Goal: Contribute content: Add original content to the website for others to see

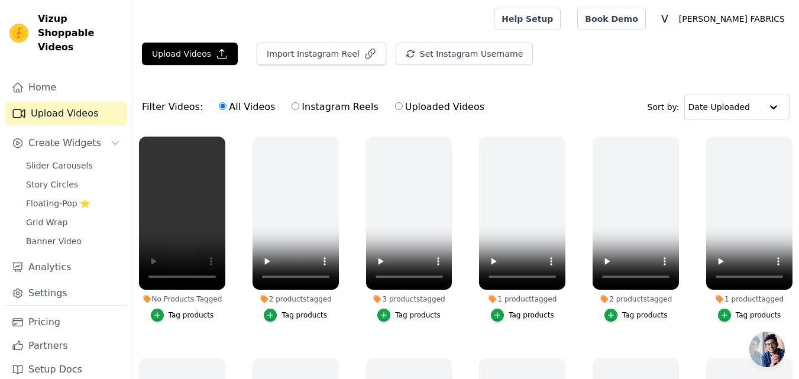
click at [176, 315] on div "Tag products" at bounding box center [192, 315] width 46 height 9
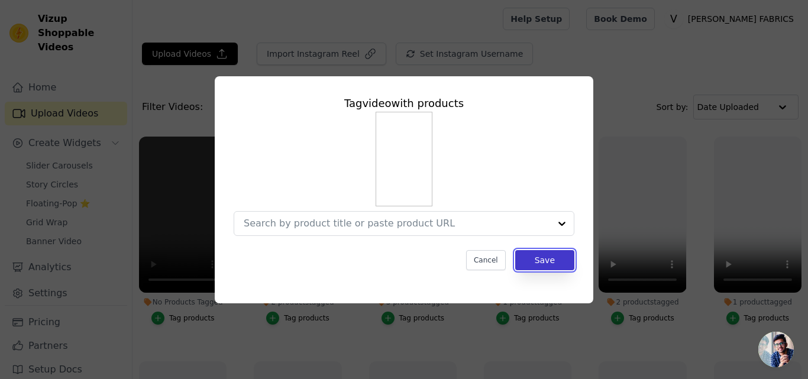
click at [545, 264] on button "Save" at bounding box center [544, 260] width 59 height 20
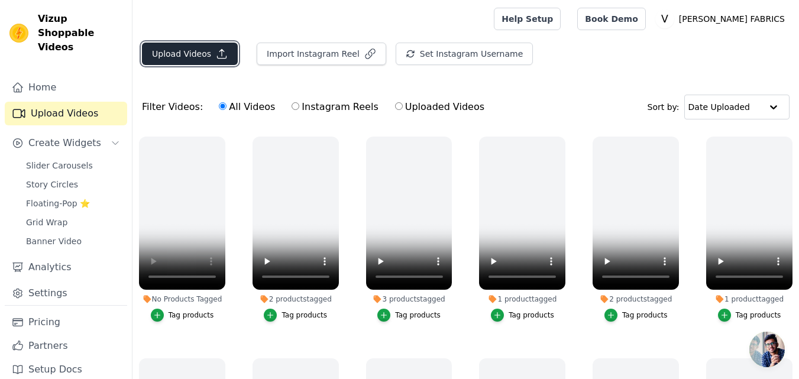
click at [216, 57] on icon "button" at bounding box center [222, 54] width 12 height 12
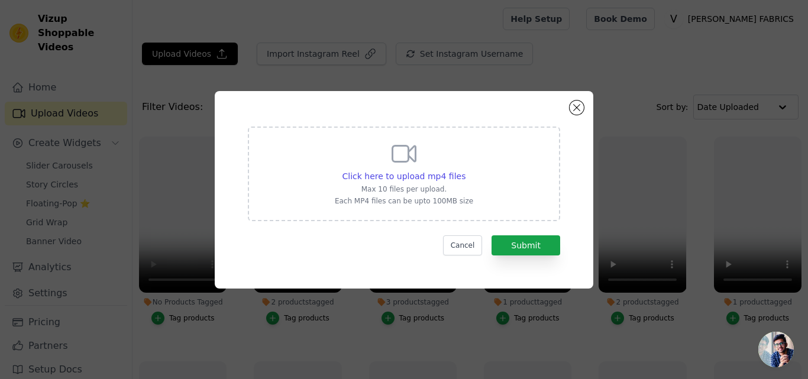
click at [388, 160] on div "Click here to upload mp4 files Max 10 files per upload. Each MP4 files can be u…" at bounding box center [404, 173] width 138 height 66
click at [465, 170] on input "Click here to upload mp4 files Max 10 files per upload. Each MP4 files can be u…" at bounding box center [465, 170] width 1 height 1
type input "C:\fakepath\9258-Reels.mp4"
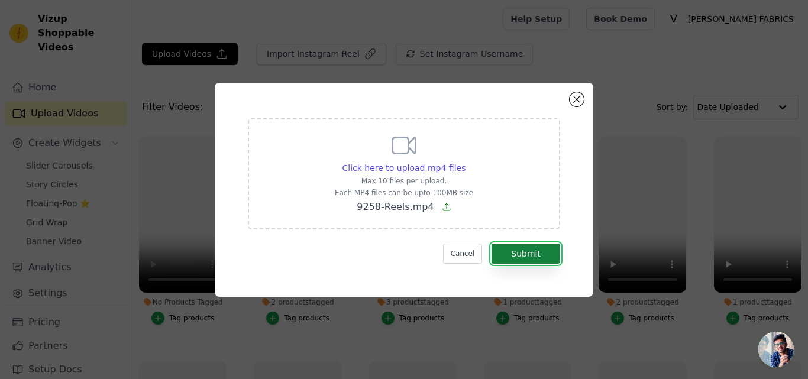
click at [528, 247] on button "Submit" at bounding box center [526, 254] width 69 height 20
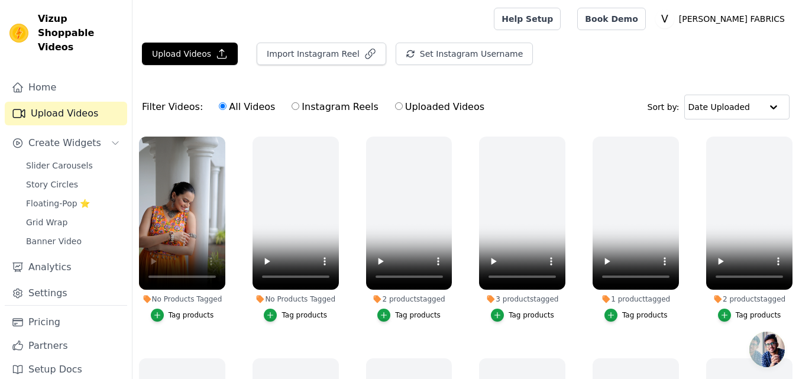
click at [192, 312] on div "Tag products" at bounding box center [192, 315] width 46 height 9
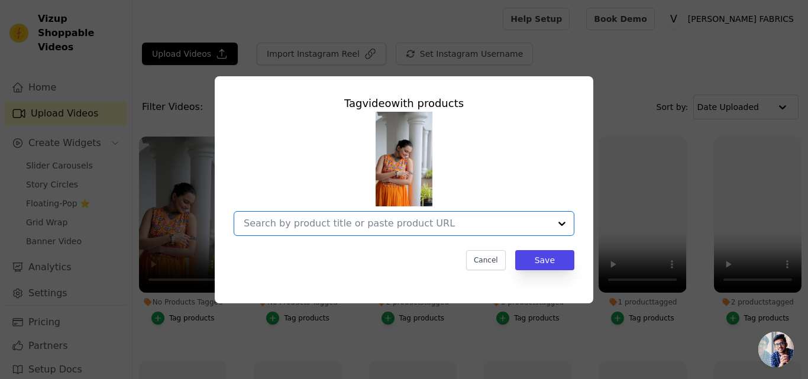
click at [362, 218] on input "No Products Tagged Tag video with products Option undefined, selected. Select i…" at bounding box center [397, 223] width 306 height 11
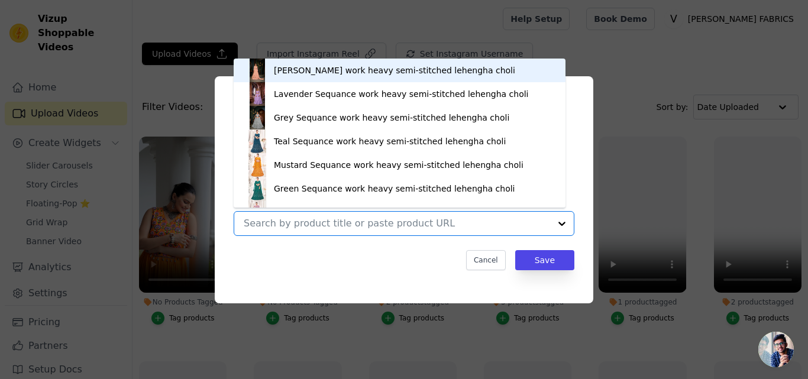
paste input "https://varniethnics.com/products/maroon-reyon-with-kutchi-gamthi-thread-embroi…"
type input "https://varniethnics.com/products/maroon-reyon-with-kutchi-gamthi-thread-embroi…"
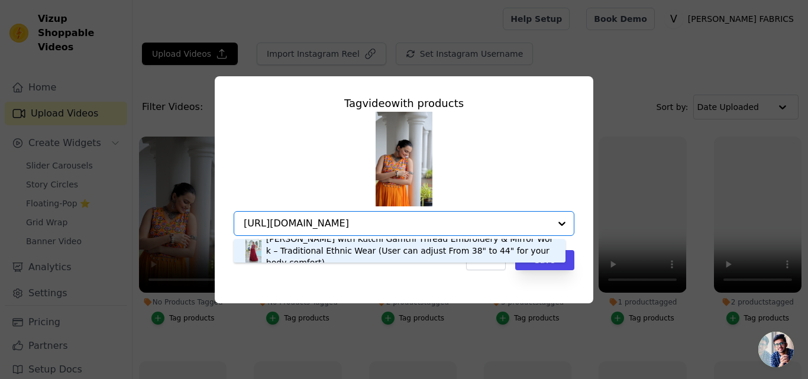
click at [323, 260] on div "[PERSON_NAME] with Kutchi Gamthi Thread Embroidery & Mirror Work – Traditional …" at bounding box center [409, 250] width 287 height 35
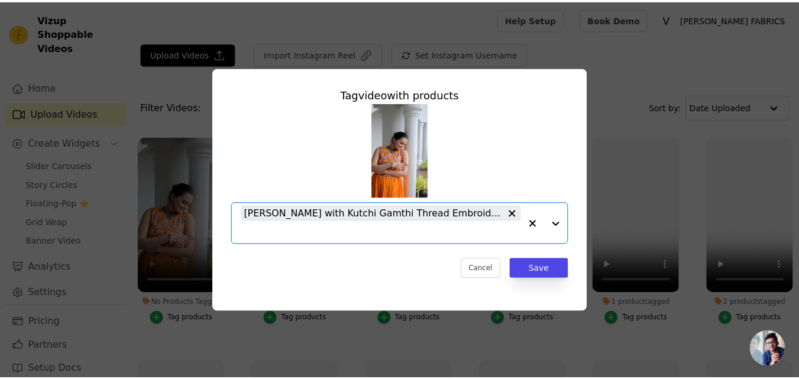
scroll to position [0, 0]
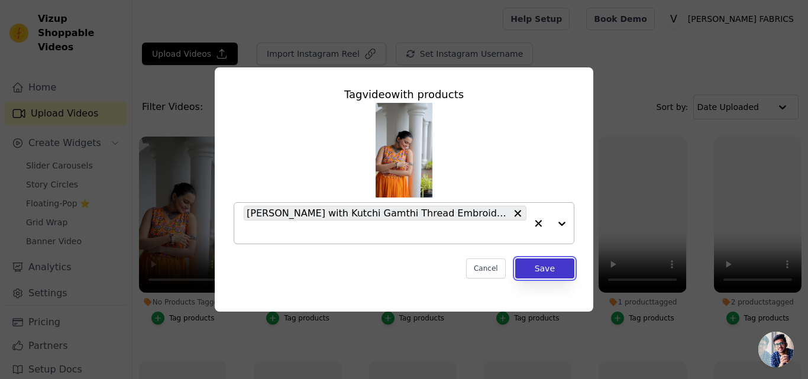
click at [558, 263] on button "Save" at bounding box center [544, 268] width 59 height 20
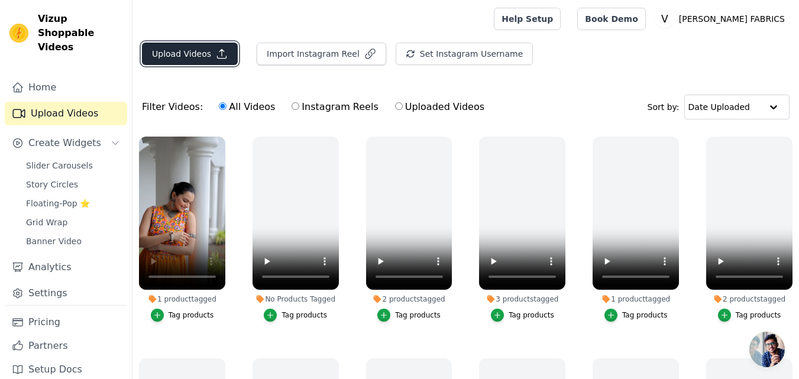
click at [203, 53] on button "Upload Videos" at bounding box center [190, 54] width 96 height 22
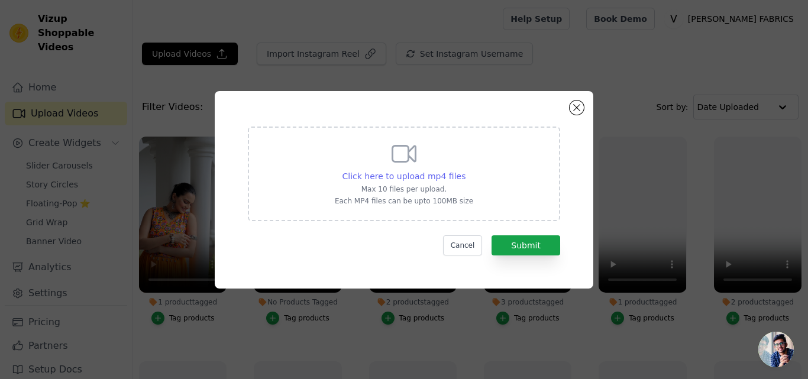
click at [424, 179] on span "Click here to upload mp4 files" at bounding box center [404, 176] width 124 height 9
click at [465, 170] on input "Click here to upload mp4 files Max 10 files per upload. Each MP4 files can be u…" at bounding box center [465, 170] width 1 height 1
type input "C:\fakepath\9259.mp4"
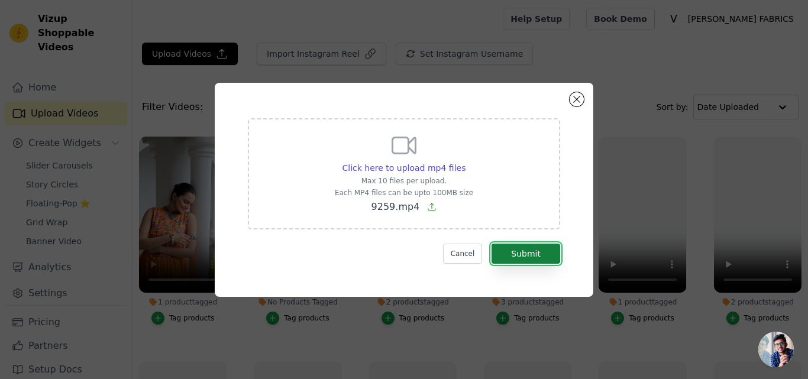
click at [518, 258] on button "Submit" at bounding box center [526, 254] width 69 height 20
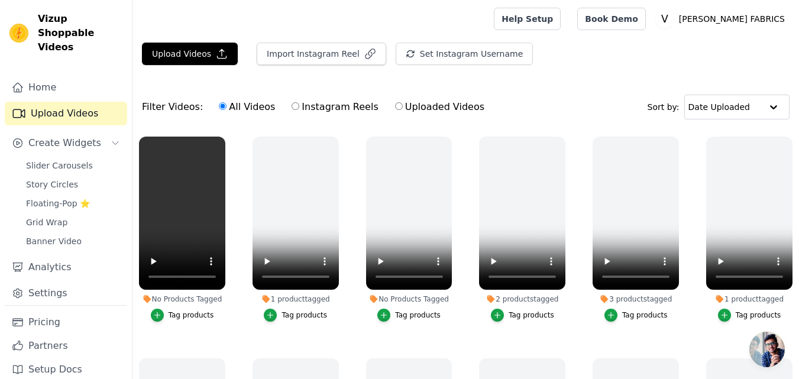
click at [176, 313] on div "Tag products" at bounding box center [192, 315] width 46 height 9
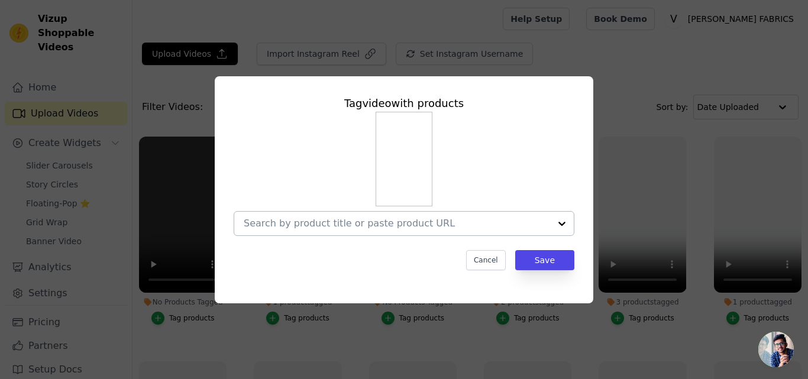
click at [309, 215] on div at bounding box center [397, 224] width 306 height 24
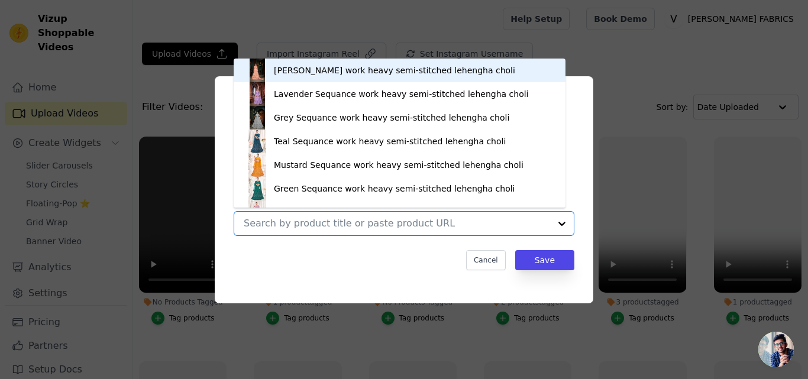
click at [311, 226] on input "No Products Tagged Tag video with products Peach Georgette Sequance work heavy …" at bounding box center [397, 223] width 306 height 11
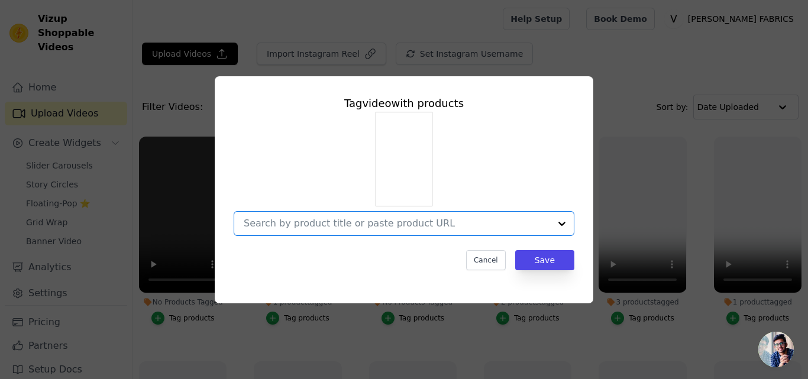
click at [311, 226] on input "No Products Tagged Tag video with products Option undefined, selected. Select i…" at bounding box center [397, 223] width 306 height 11
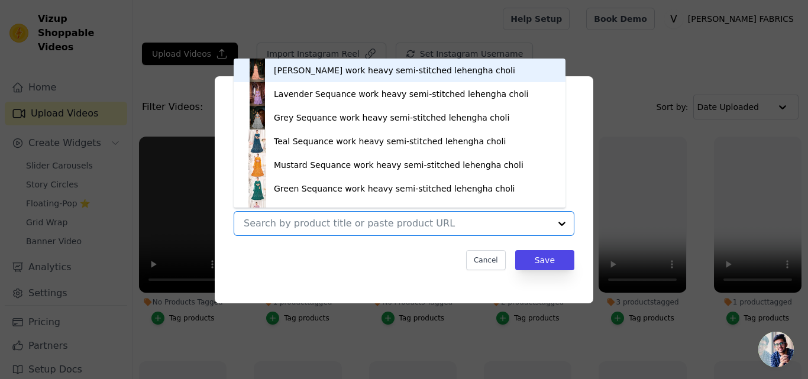
paste input "https://varniethnics.com/products/rani-reyon-gown-with-kutchi-gamthi-work-elega…"
type input "https://varniethnics.com/products/rani-reyon-gown-with-kutchi-gamthi-work-elega…"
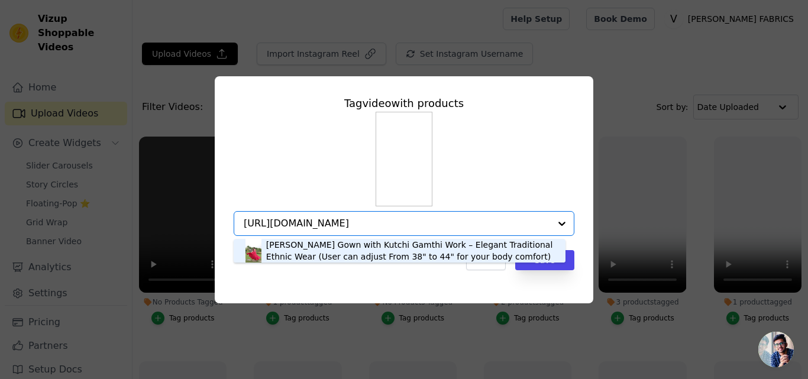
click at [319, 256] on div "[PERSON_NAME] Gown with Kutchi Gamthi Work – Elegant Traditional Ethnic Wear (U…" at bounding box center [409, 251] width 287 height 24
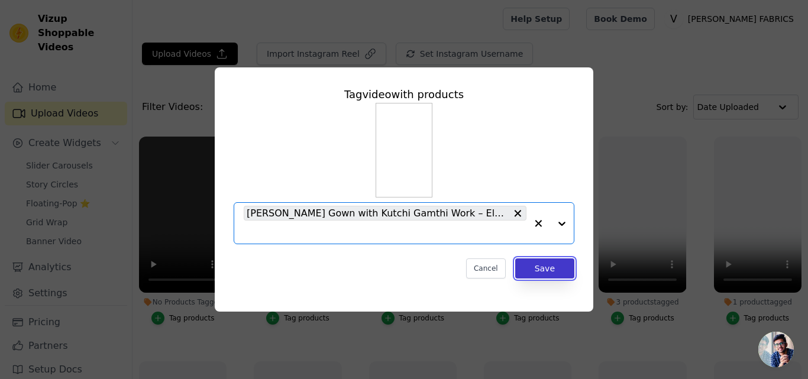
click at [539, 269] on button "Save" at bounding box center [544, 268] width 59 height 20
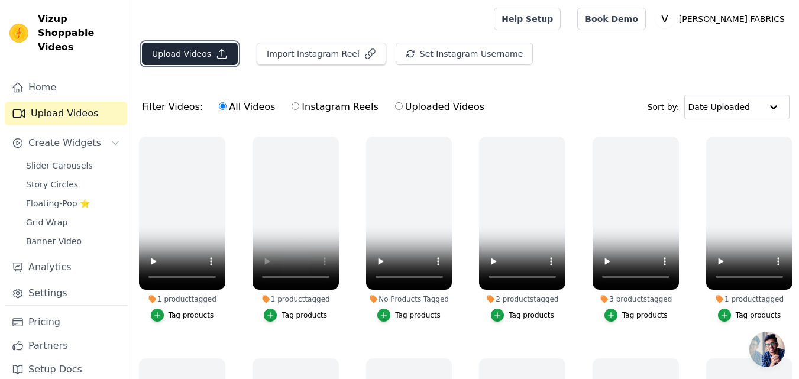
click at [179, 64] on button "Upload Videos" at bounding box center [190, 54] width 96 height 22
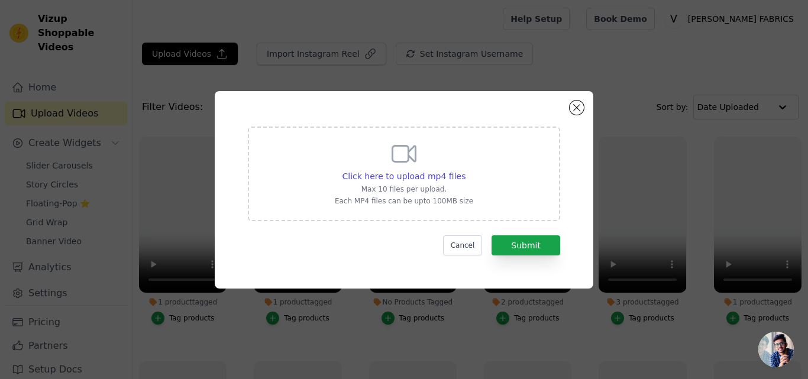
click at [432, 168] on div "Click here to upload mp4 files Max 10 files per upload. Each MP4 files can be u…" at bounding box center [404, 173] width 138 height 66
click at [465, 170] on input "Click here to upload mp4 files Max 10 files per upload. Each MP4 files can be u…" at bounding box center [465, 170] width 1 height 1
click at [431, 172] on span "Click here to upload mp4 files" at bounding box center [404, 176] width 124 height 9
click at [465, 170] on input "Click here to upload mp4 files Max 10 files per upload. Each MP4 files can be u…" at bounding box center [465, 170] width 1 height 1
type input "C:\fakepath\9260.mp4"
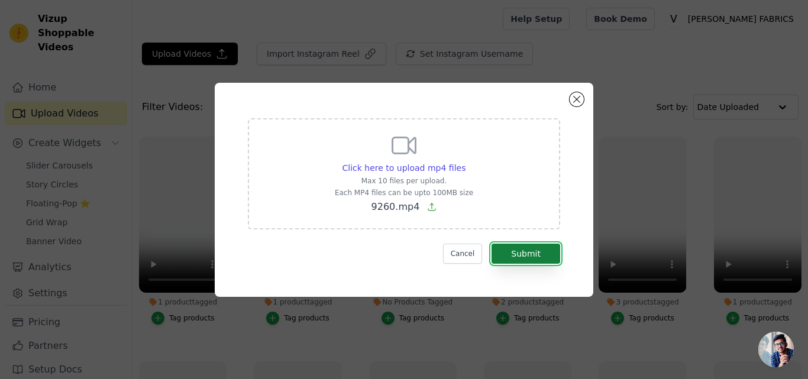
click at [526, 256] on button "Submit" at bounding box center [526, 254] width 69 height 20
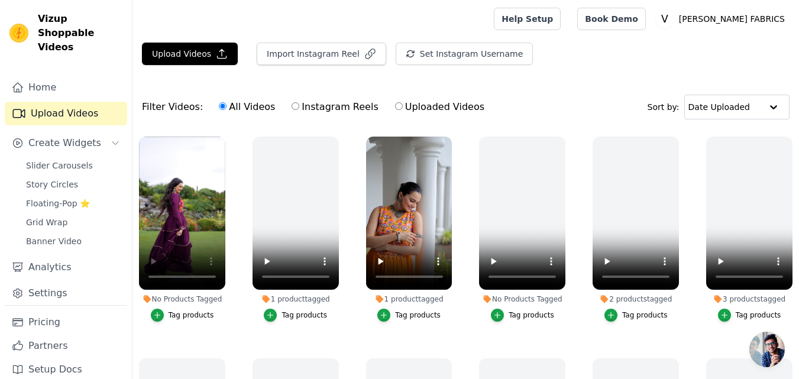
click at [186, 316] on div "Tag products" at bounding box center [192, 315] width 46 height 9
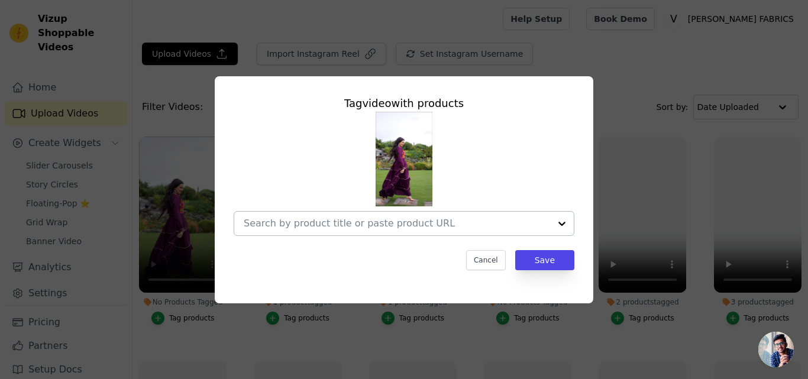
click at [334, 228] on input "No Products Tagged Tag video with products Cancel Save Tag products" at bounding box center [397, 223] width 306 height 11
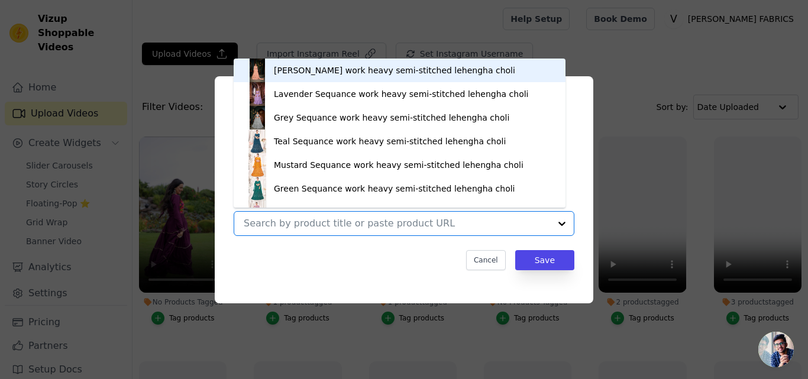
paste input "[URL][DOMAIN_NAME]"
type input "[URL][DOMAIN_NAME]"
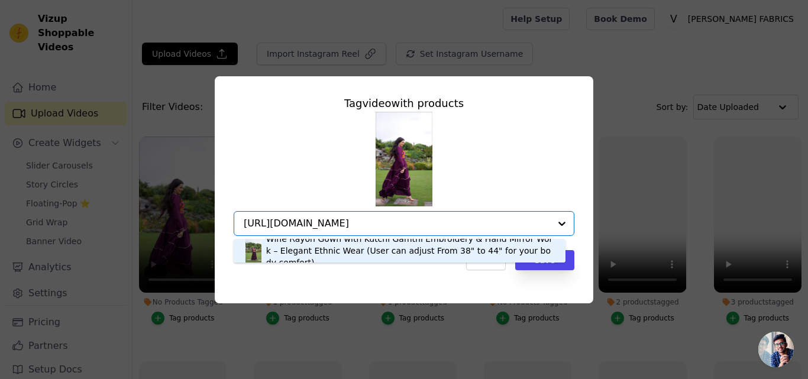
click at [334, 253] on div "Wine Rayon Gown with Kutchi Gamthi Embroidery & Hand Mirror Work – Elegant Ethn…" at bounding box center [409, 250] width 287 height 35
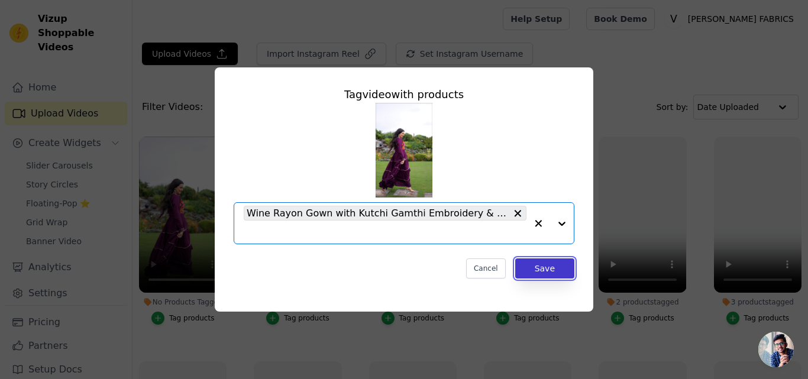
click at [546, 263] on button "Save" at bounding box center [544, 268] width 59 height 20
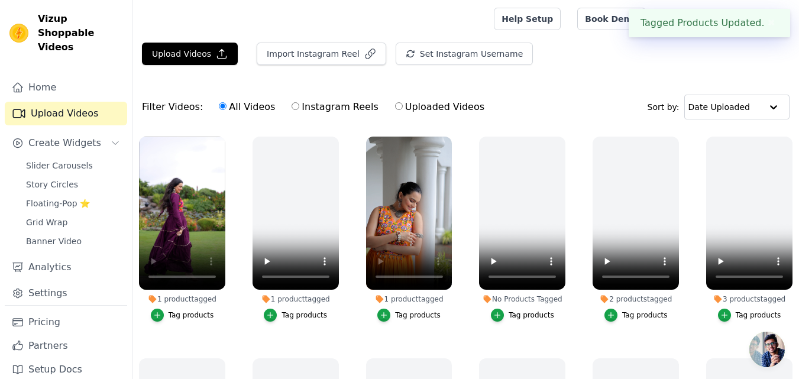
click at [412, 312] on div "Tag products" at bounding box center [418, 315] width 46 height 9
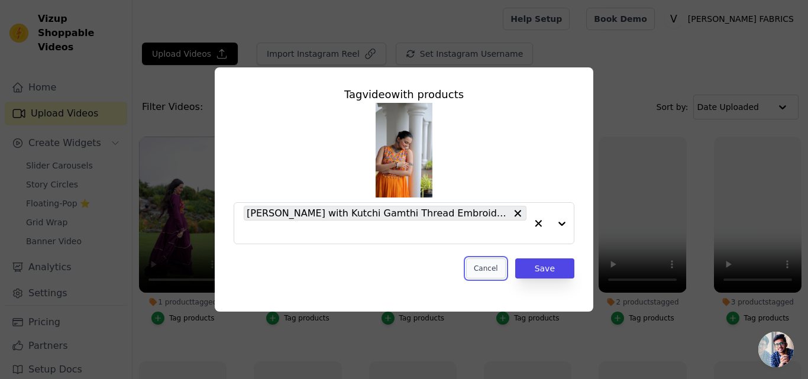
click at [476, 276] on button "Cancel" at bounding box center [486, 268] width 40 height 20
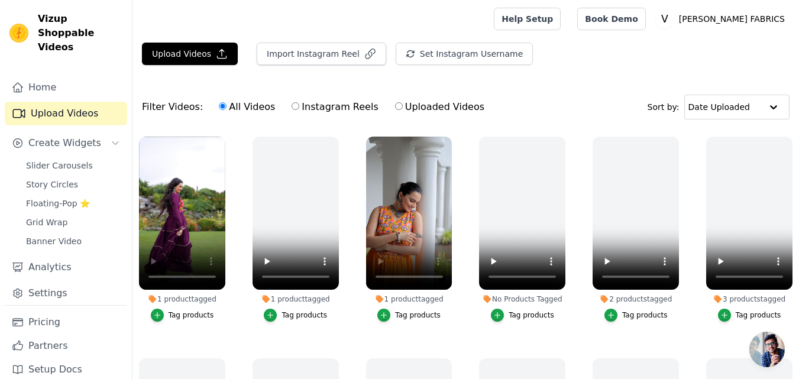
click at [422, 312] on div "Tag products" at bounding box center [418, 315] width 46 height 9
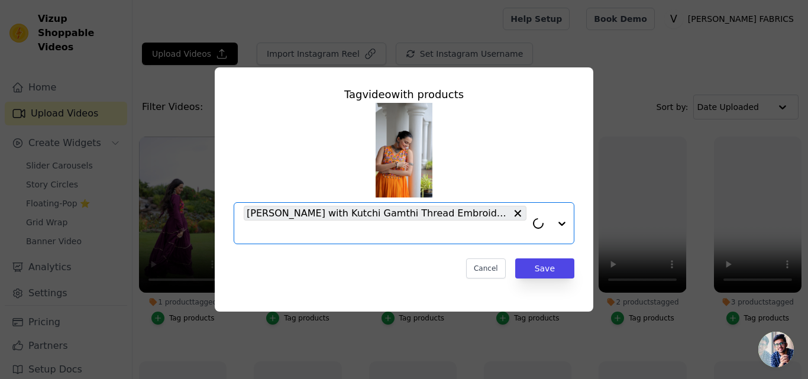
click at [319, 236] on input "1 product tagged Tag video with products Option Maroon Reyon with Kutchi Gamthi…" at bounding box center [385, 232] width 283 height 11
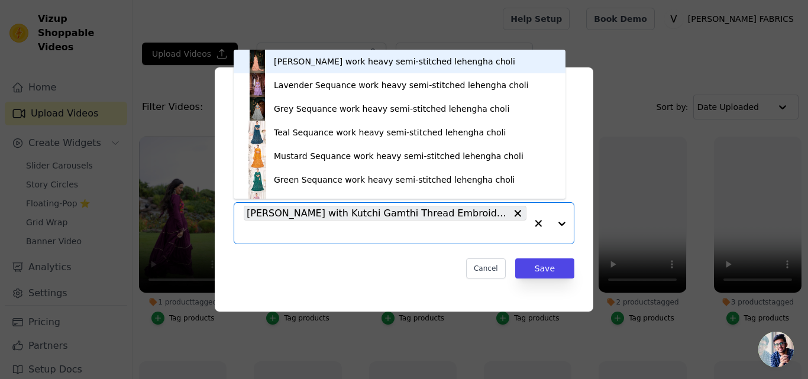
paste input "https://varniethnics.com/products/yellow-reyon-with-kutchi-gamthi-thread-embroi…"
type input "https://varniethnics.com/products/yellow-reyon-with-kutchi-gamthi-thread-embroi…"
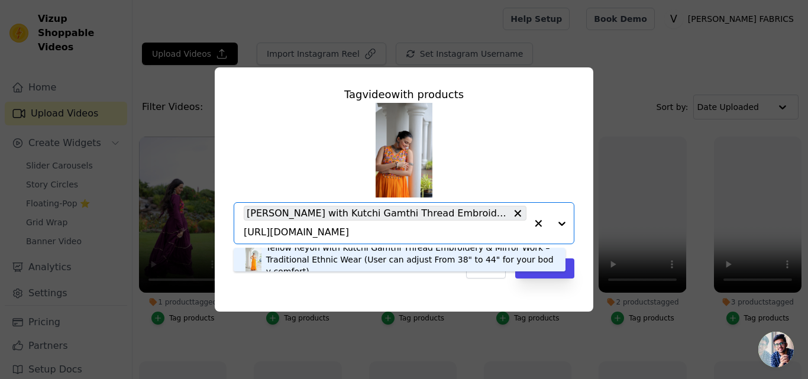
click at [303, 258] on div "Yellow Reyon with Kutchi Gamthi Thread Embroidery & Mirror Work – Traditional E…" at bounding box center [409, 259] width 287 height 35
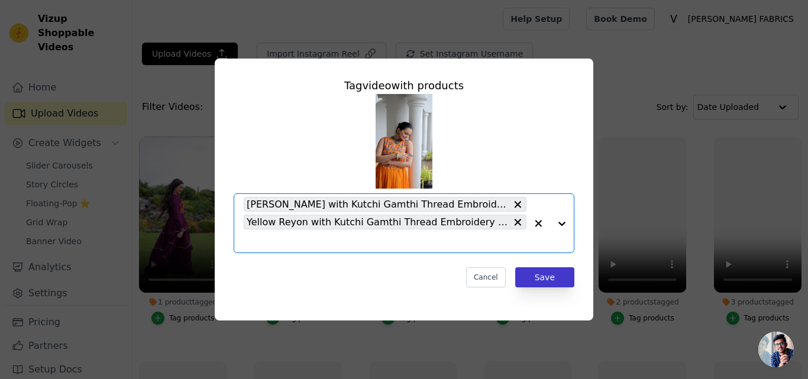
scroll to position [0, 0]
click at [545, 282] on button "Save" at bounding box center [544, 277] width 59 height 20
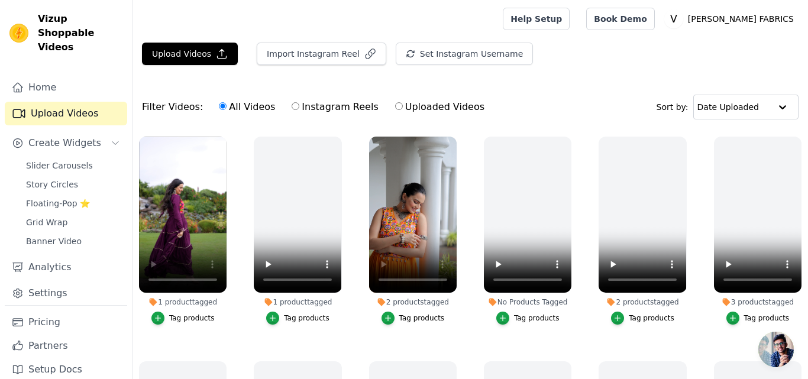
click at [286, 319] on div "Tag products" at bounding box center [307, 318] width 46 height 9
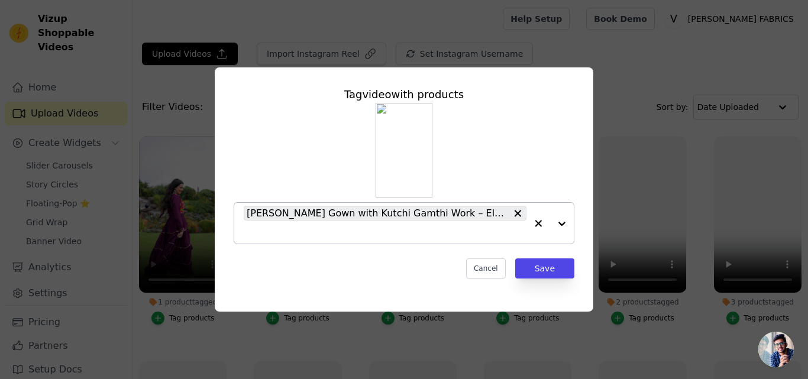
click at [328, 233] on input "1 product tagged Tag video with products Rani Reyon Gown with Kutchi Gamthi Wor…" at bounding box center [385, 232] width 283 height 11
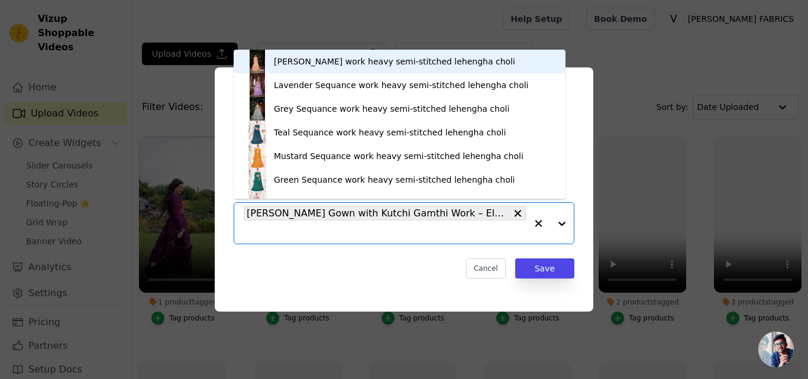
paste input "https://varniethnics.com/products/navy-blue-reyon-gown-with-kutchi-gamthi-work-…"
type input "https://varniethnics.com/products/navy-blue-reyon-gown-with-kutchi-gamthi-work-…"
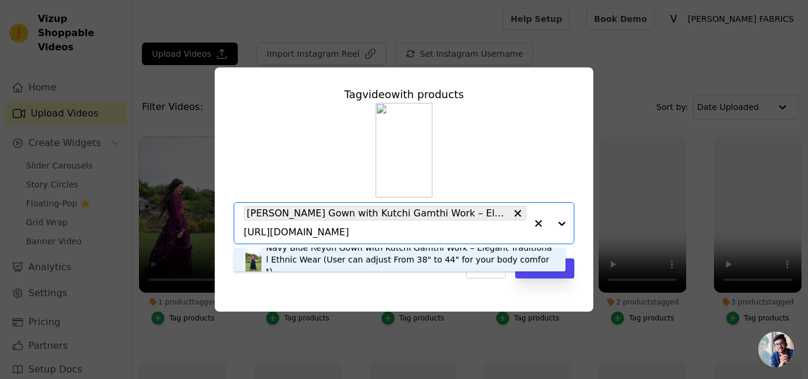
click at [318, 254] on div "Navy Blue Reyon Gown with Kutchi Gamthi Work – Elegant Traditional Ethnic Wear …" at bounding box center [409, 259] width 287 height 35
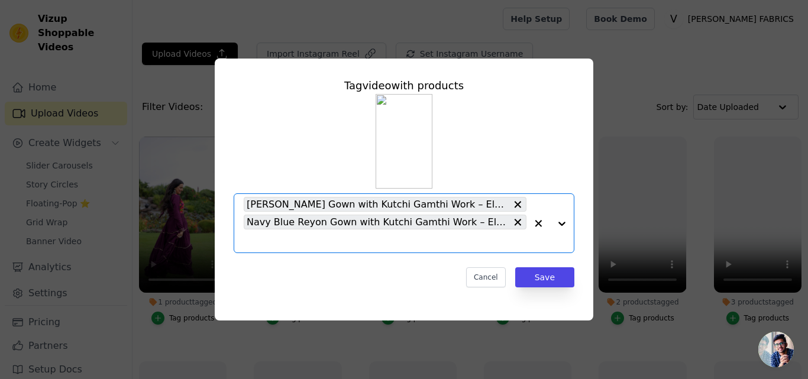
scroll to position [0, 0]
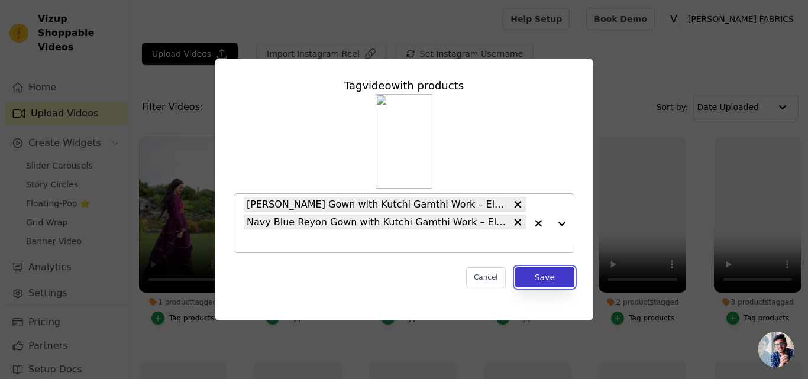
click at [545, 281] on button "Save" at bounding box center [544, 277] width 59 height 20
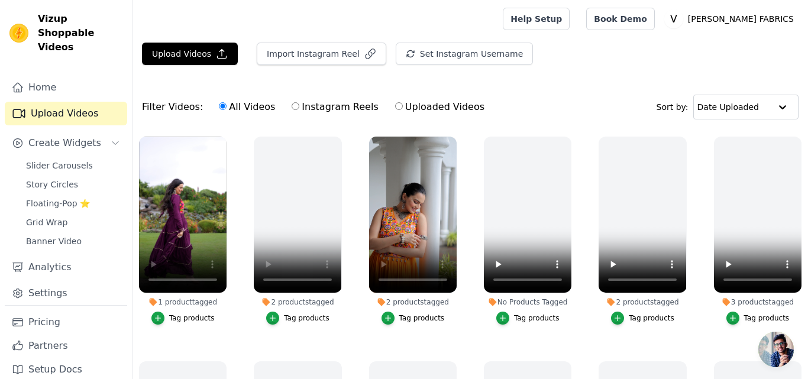
click at [180, 318] on div "Tag products" at bounding box center [192, 318] width 46 height 9
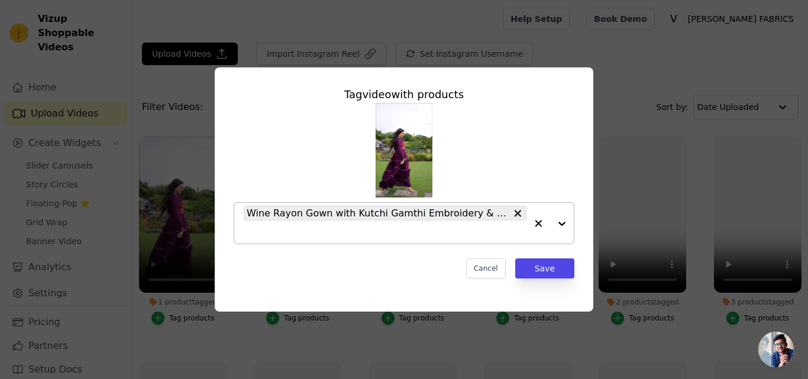
click at [274, 232] on input "1 product tagged Tag video with products Wine Rayon Gown with Kutchi Gamthi Emb…" at bounding box center [385, 232] width 283 height 11
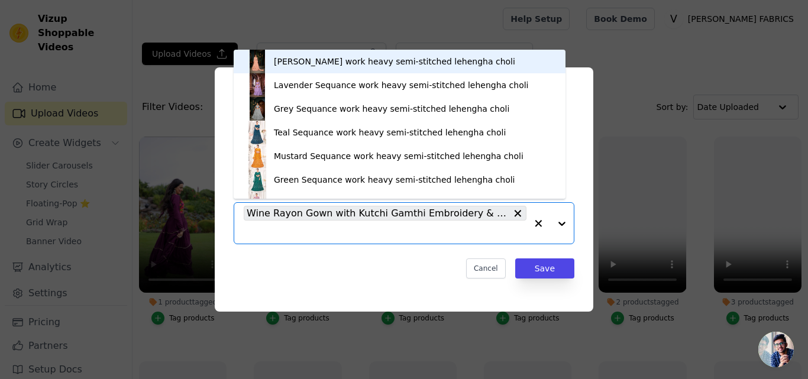
paste input "https://varniethnics.com/products/navy-blue-rayon-gown-with-kutchi-gamthi-embro…"
type input "https://varniethnics.com/products/navy-blue-rayon-gown-with-kutchi-gamthi-embro…"
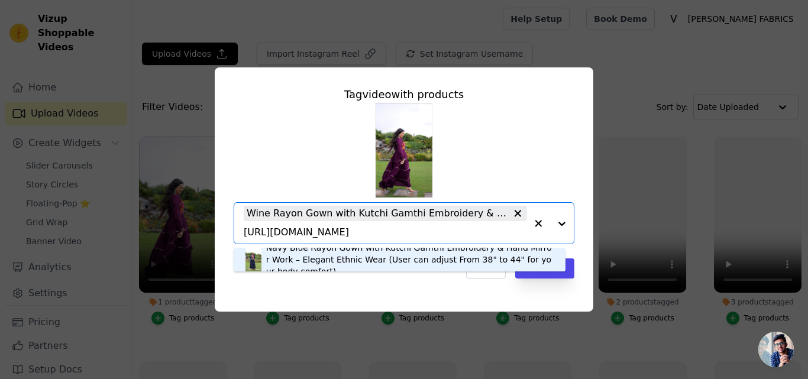
click at [278, 263] on div "Navy Blue Rayon Gown with Kutchi Gamthi Embroidery & Hand Mirror Work – Elegant…" at bounding box center [409, 259] width 287 height 35
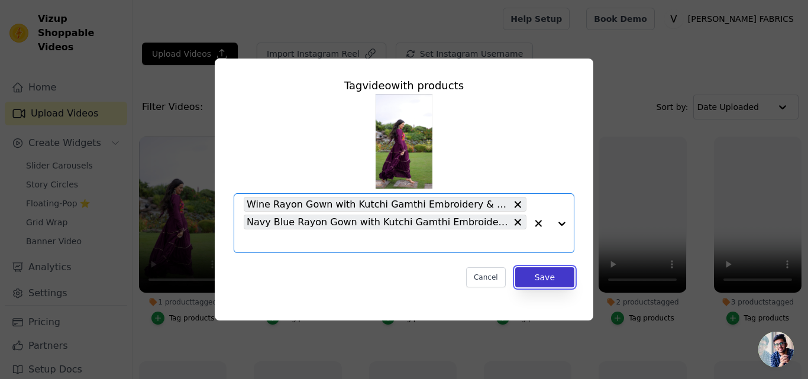
click at [548, 286] on button "Save" at bounding box center [544, 277] width 59 height 20
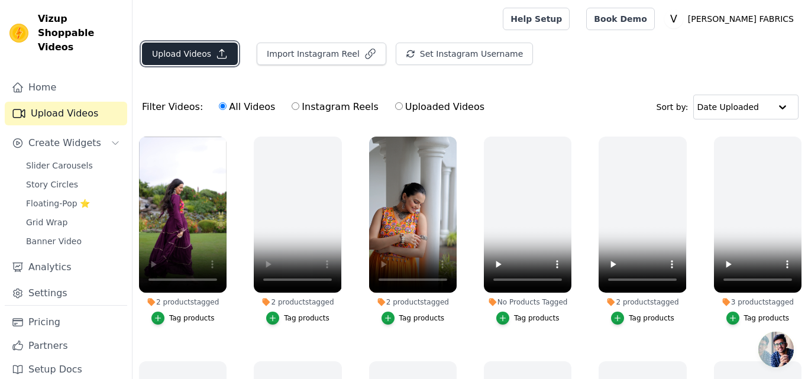
click at [185, 53] on button "Upload Videos" at bounding box center [190, 54] width 96 height 22
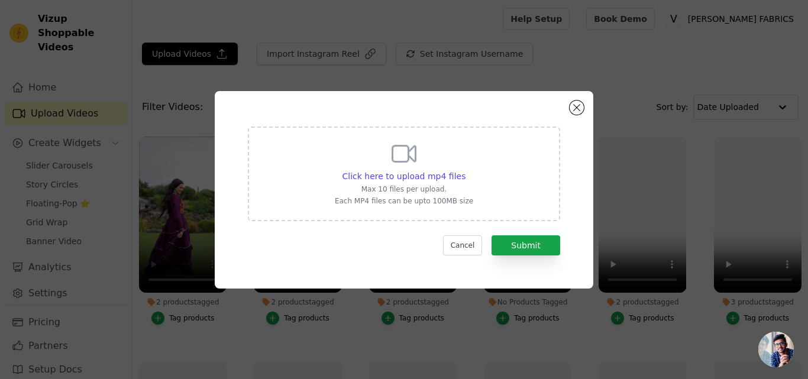
click at [403, 182] on div "Click here to upload mp4 files Max 10 files per upload. Each MP4 files can be u…" at bounding box center [404, 173] width 138 height 66
click at [465, 170] on input "Click here to upload mp4 files Max 10 files per upload. Each MP4 files can be u…" at bounding box center [465, 170] width 1 height 1
click at [466, 238] on button "Cancel" at bounding box center [463, 245] width 40 height 20
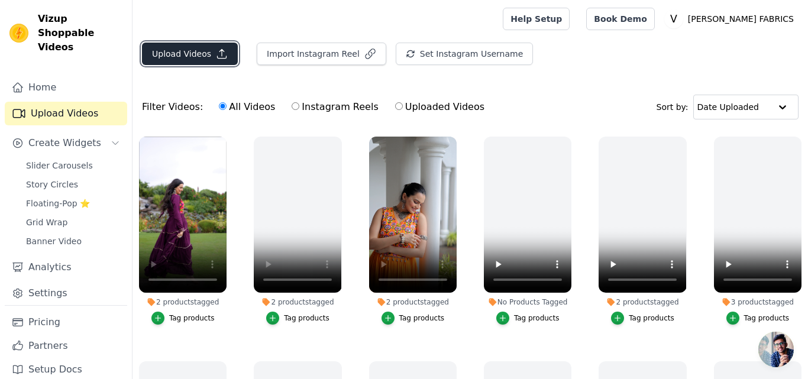
click at [170, 56] on button "Upload Videos" at bounding box center [190, 54] width 96 height 22
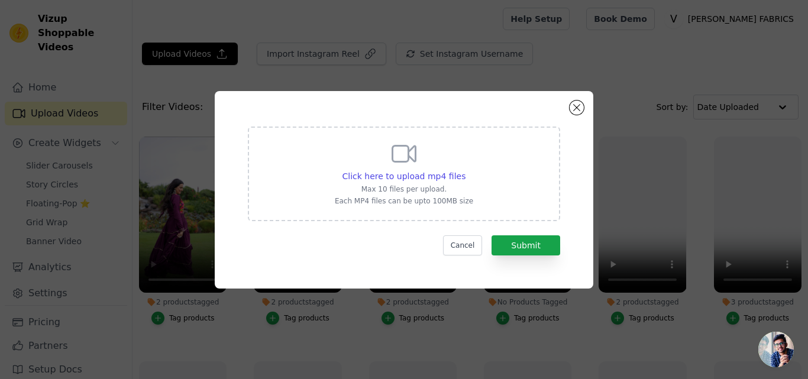
click at [453, 188] on p "Max 10 files per upload." at bounding box center [404, 189] width 138 height 9
click at [465, 170] on input "Click here to upload mp4 files Max 10 files per upload. Each MP4 files can be u…" at bounding box center [465, 170] width 1 height 1
type input "C:\fakepath\9263.mp4"
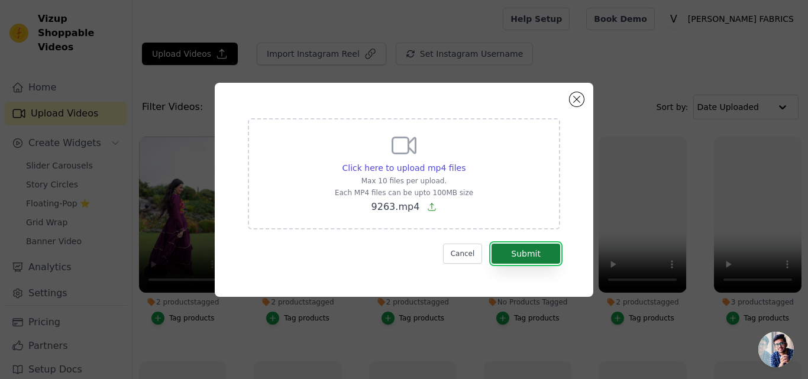
click at [536, 244] on button "Submit" at bounding box center [526, 254] width 69 height 20
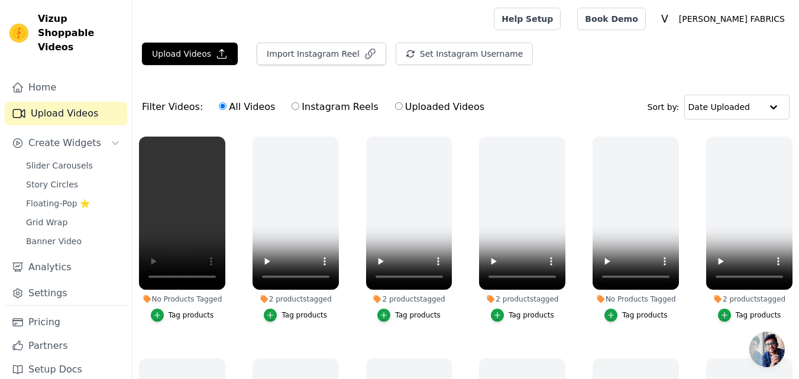
click at [180, 314] on div "Tag products" at bounding box center [192, 315] width 46 height 9
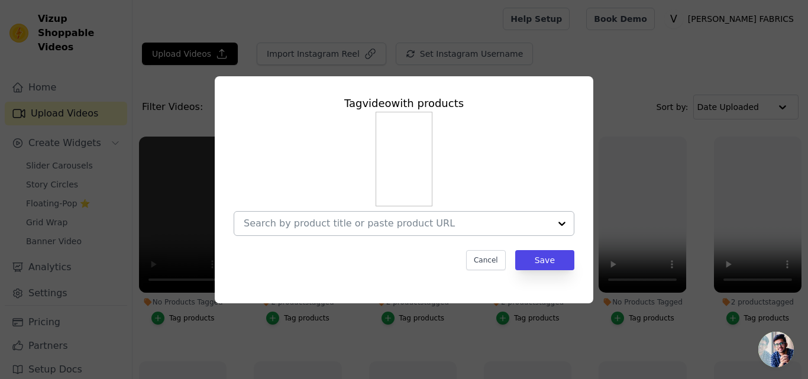
click at [323, 214] on div at bounding box center [397, 224] width 306 height 24
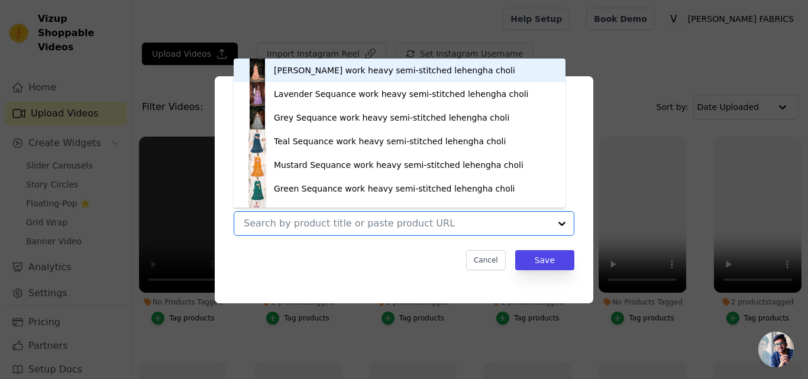
click at [328, 229] on input "No Products Tagged Tag video with products [PERSON_NAME] work heavy semi-stitch…" at bounding box center [397, 223] width 306 height 11
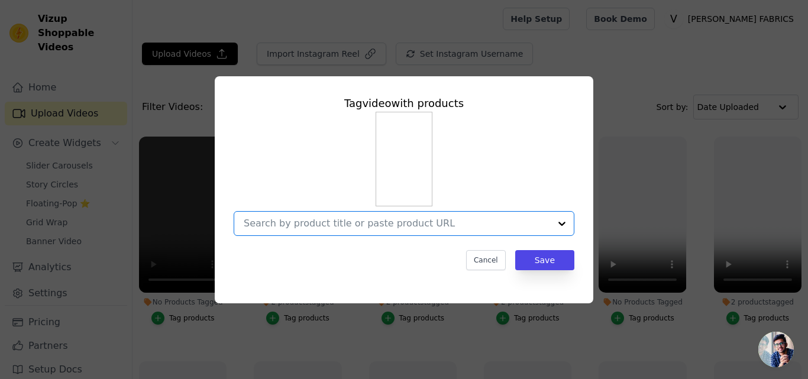
click at [327, 226] on input "No Products Tagged Tag video with products Option undefined, selected. Select i…" at bounding box center [397, 223] width 306 height 11
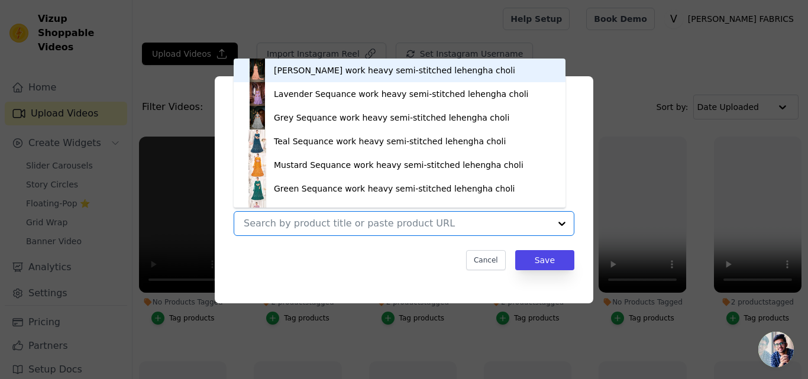
paste input "[URL][DOMAIN_NAME][PERSON_NAME]"
type input "[URL][DOMAIN_NAME][PERSON_NAME]"
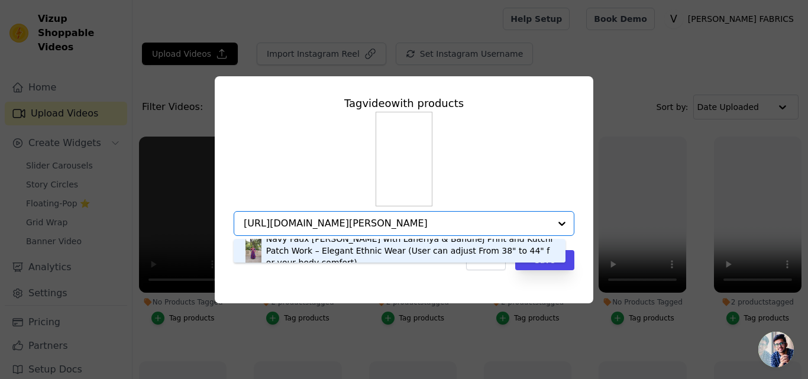
click at [315, 248] on div "Navy Faux Georgette Gown with Laheriya & Bandhej Print and Kutchi Patch Work – …" at bounding box center [409, 250] width 287 height 35
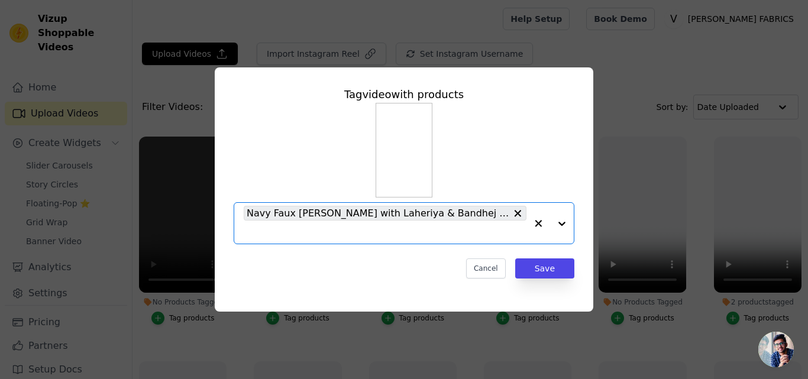
scroll to position [0, 0]
paste input "https://varniethnics.com/products/mustard-faux-georgette-gown-with-laheriya-ban…"
type input "https://varniethnics.com/products/mustard-faux-georgette-gown-with-laheriya-ban…"
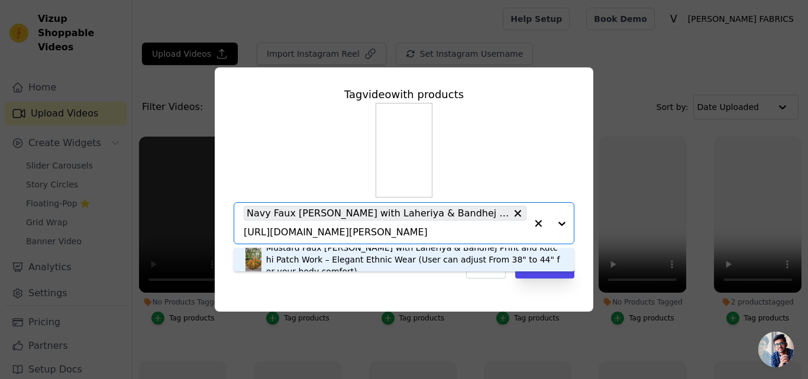
click at [303, 261] on div "Mustard Faux Georgette Gown with Laheriya & Bandhej Print and Kutchi Patch Work…" at bounding box center [414, 259] width 296 height 35
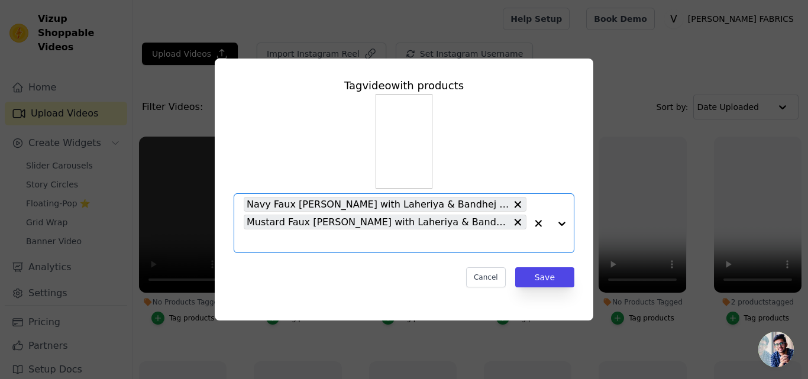
scroll to position [0, 0]
paste input "https://varniethnics.com/products/orange-faux-georgette-gown-with-laheriya-band…"
type input "https://varniethnics.com/products/orange-faux-georgette-gown-with-laheriya-band…"
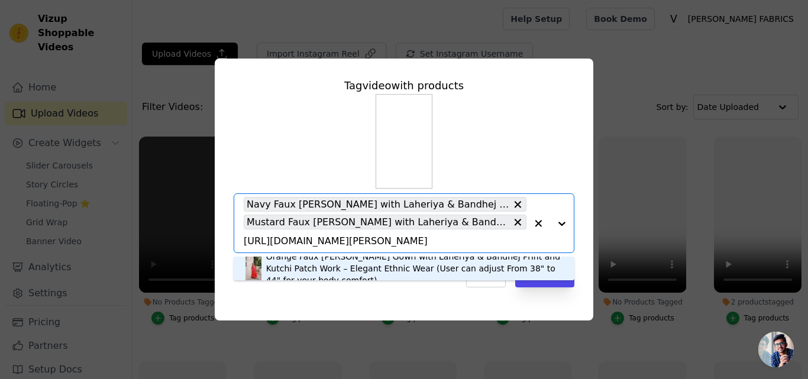
click at [337, 271] on div "Orange Faux Georgette Gown with Laheriya & Bandhej Print and Kutchi Patch Work …" at bounding box center [414, 268] width 296 height 35
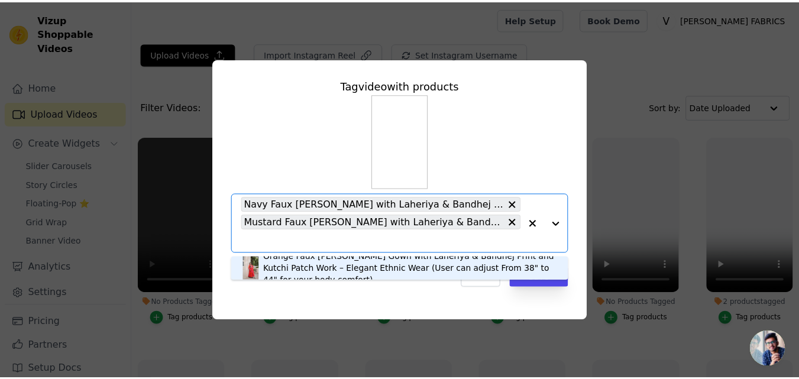
scroll to position [0, 0]
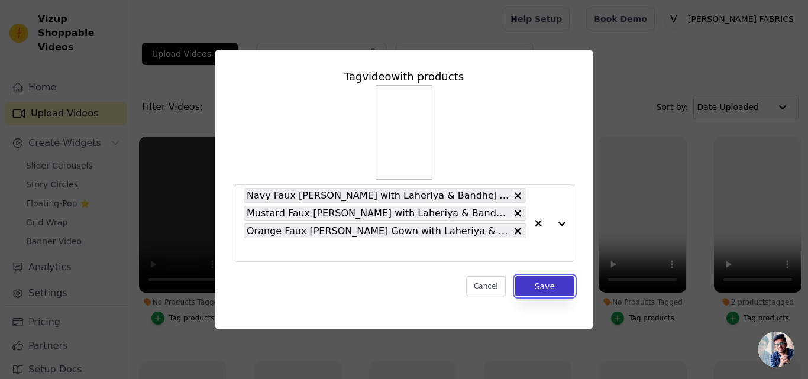
click at [535, 284] on button "Save" at bounding box center [544, 286] width 59 height 20
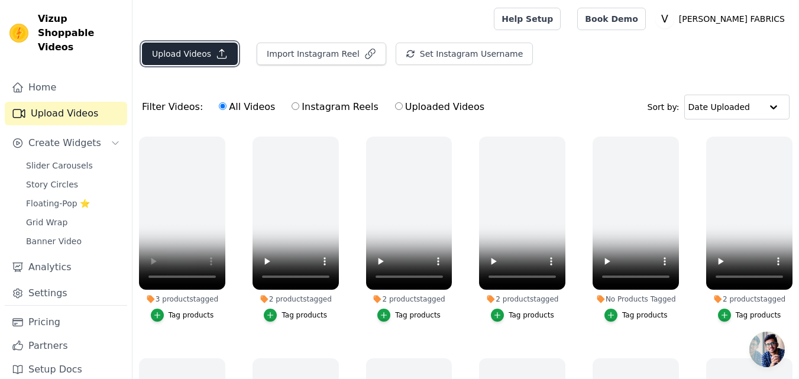
click at [182, 56] on button "Upload Videos" at bounding box center [190, 54] width 96 height 22
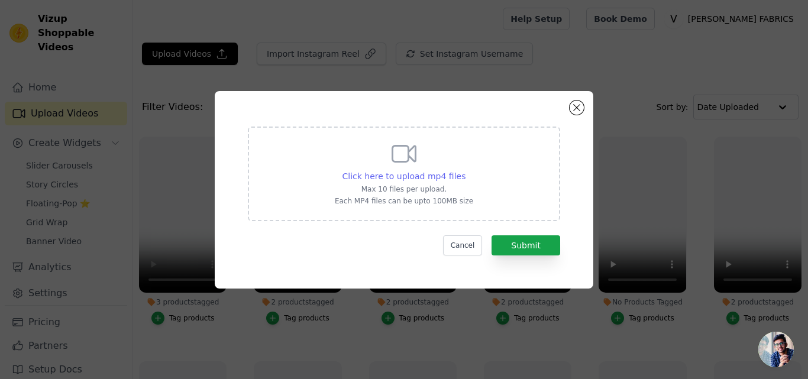
click at [368, 172] on span "Click here to upload mp4 files" at bounding box center [404, 176] width 124 height 9
click at [465, 170] on input "Click here to upload mp4 files Max 10 files per upload. Each MP4 files can be u…" at bounding box center [465, 170] width 1 height 1
type input "C:\fakepath\9264.MP4"
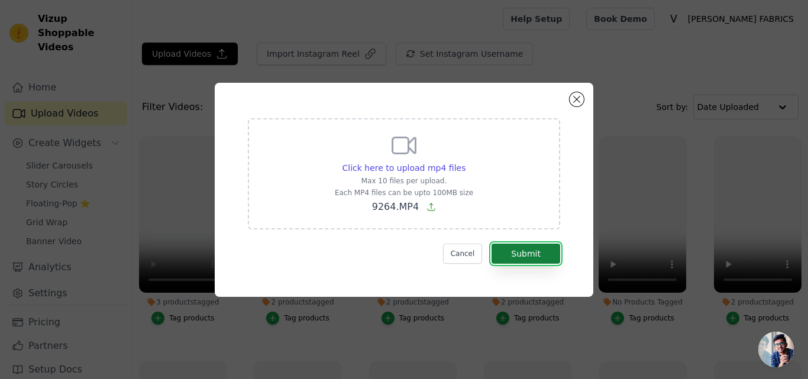
click at [520, 250] on button "Submit" at bounding box center [526, 254] width 69 height 20
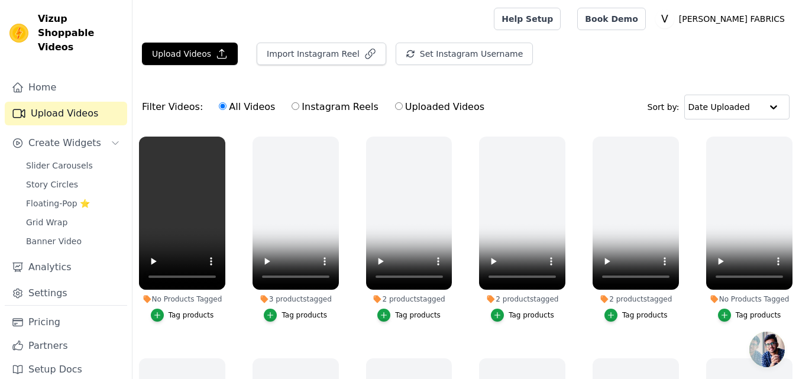
click at [180, 314] on div "Tag products" at bounding box center [192, 315] width 46 height 9
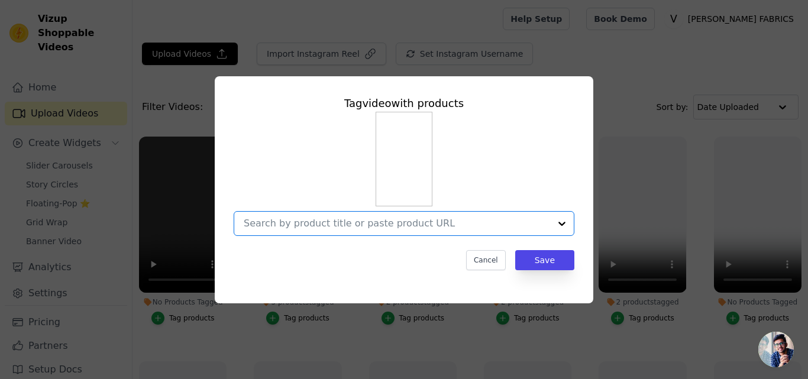
click at [292, 221] on input "No Products Tagged Tag video with products Option undefined, selected. Select i…" at bounding box center [397, 223] width 306 height 11
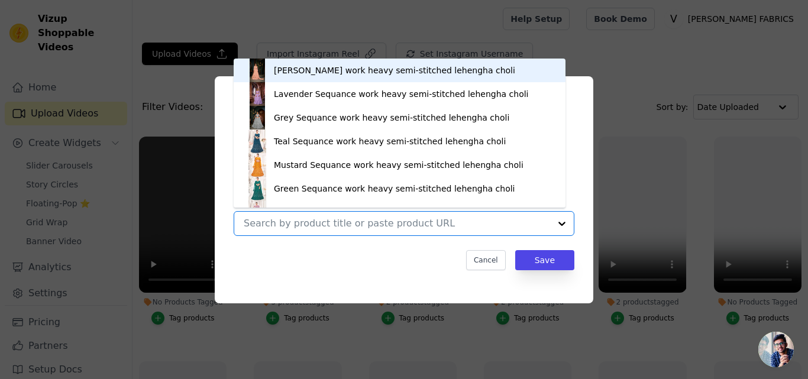
paste input "[URL][DOMAIN_NAME][PERSON_NAME]"
type input "[URL][DOMAIN_NAME][PERSON_NAME]"
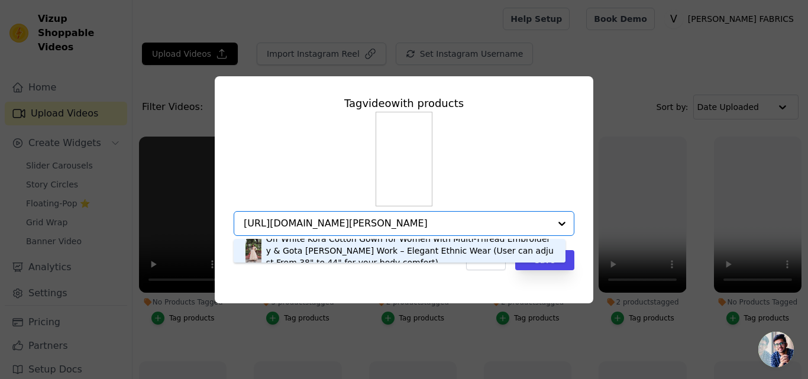
click at [298, 254] on div "Off White Kora Cotton Gown for Women with Multi-Thread Embroidery & Gota [PERSO…" at bounding box center [409, 250] width 287 height 35
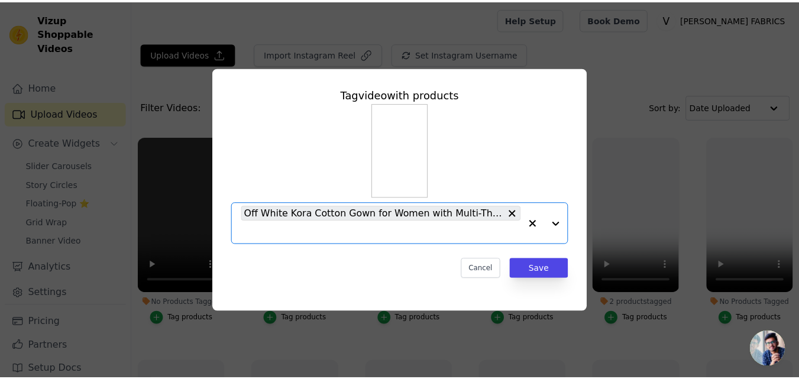
scroll to position [0, 0]
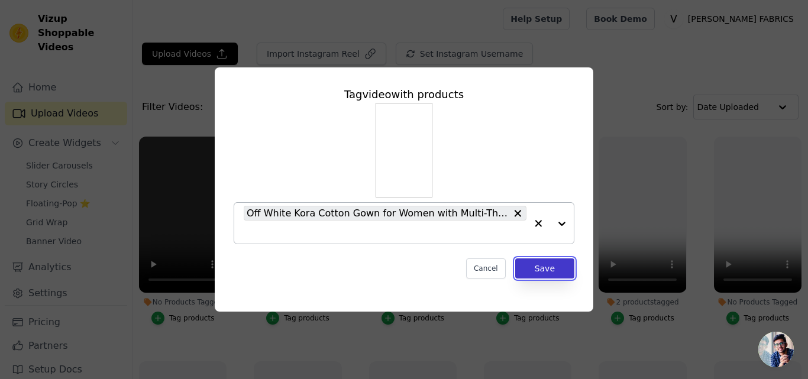
click at [547, 269] on button "Save" at bounding box center [544, 268] width 59 height 20
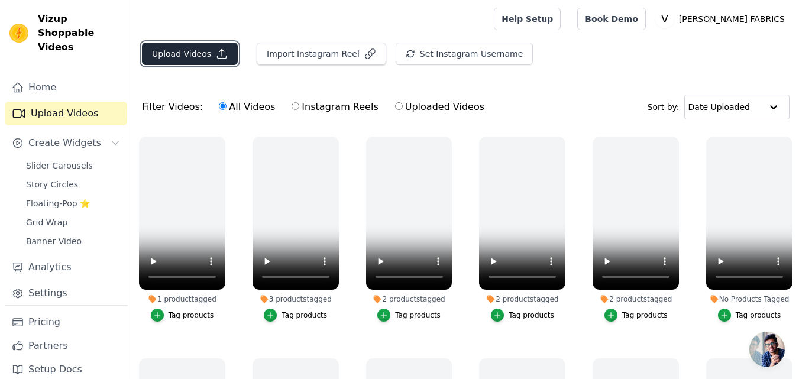
click at [200, 53] on button "Upload Videos" at bounding box center [190, 54] width 96 height 22
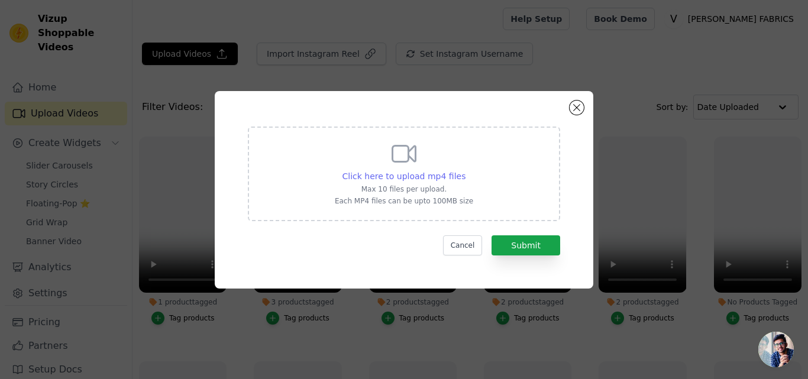
click at [395, 173] on span "Click here to upload mp4 files" at bounding box center [404, 176] width 124 height 9
click at [465, 170] on input "Click here to upload mp4 files Max 10 files per upload. Each MP4 files can be u…" at bounding box center [465, 170] width 1 height 1
type input "C:\fakepath\9266.mp4"
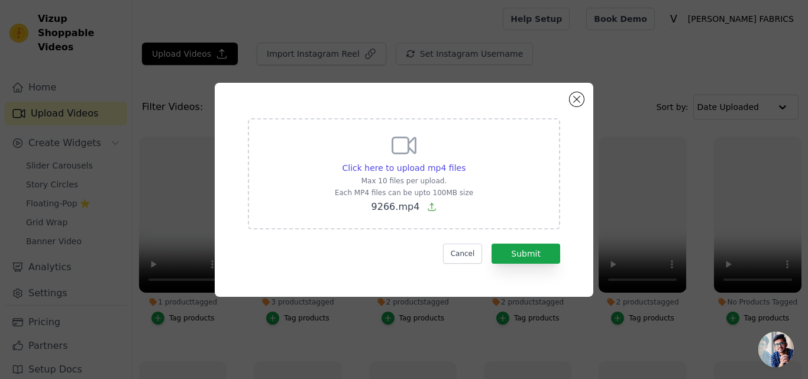
click at [553, 242] on form "Click here to upload mp4 files Max 10 files per upload. Each MP4 files can be u…" at bounding box center [404, 191] width 312 height 146
click at [537, 250] on button "Submit" at bounding box center [526, 254] width 69 height 20
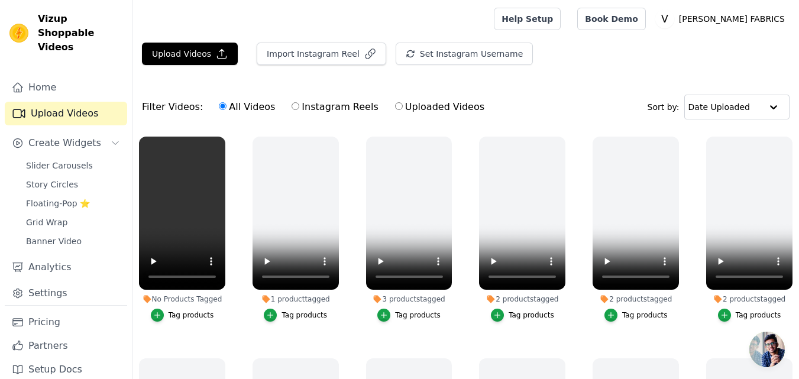
click at [182, 311] on div "Tag products" at bounding box center [192, 315] width 46 height 9
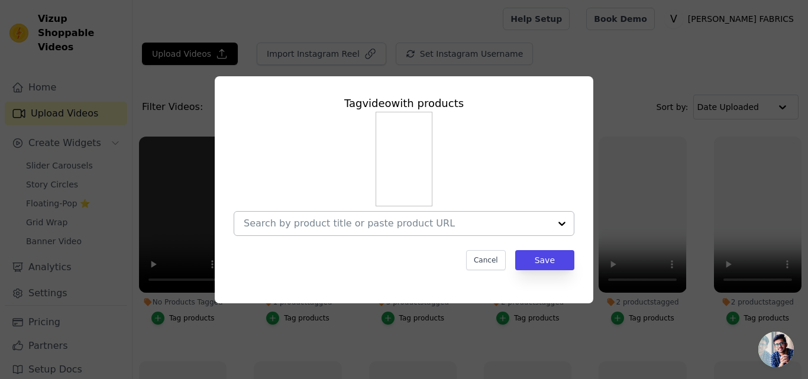
drag, startPoint x: 287, startPoint y: 215, endPoint x: 285, endPoint y: 229, distance: 13.7
click at [286, 215] on div at bounding box center [397, 224] width 306 height 24
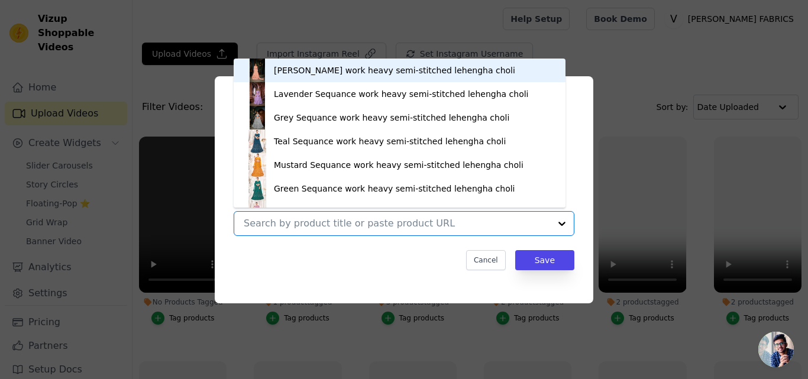
click at [284, 224] on input "No Products Tagged Tag video with products Peach Georgette Sequance work heavy …" at bounding box center [397, 223] width 306 height 11
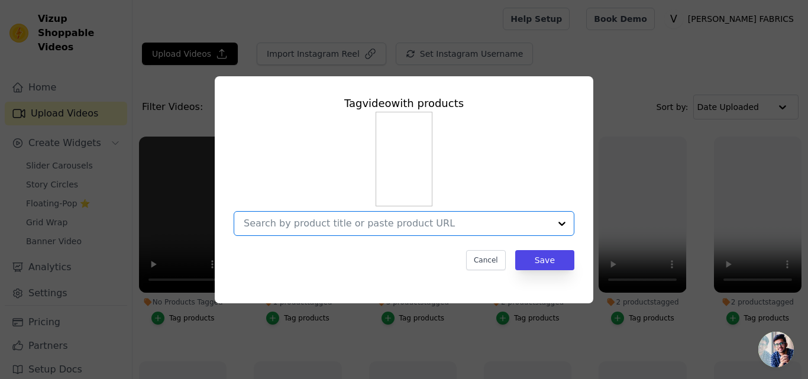
click at [284, 224] on input "No Products Tagged Tag video with products Option undefined, selected. Select i…" at bounding box center [397, 223] width 306 height 11
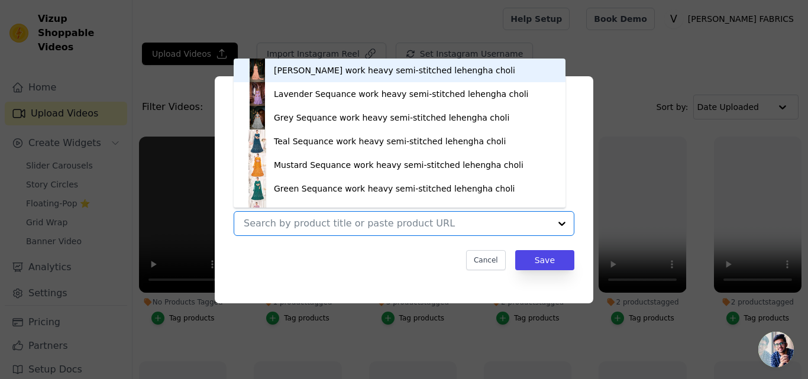
paste input "https://varniethnics.com/products/yellow-faux-georgette-kurti-with-bandhej-prin…"
type input "https://varniethnics.com/products/yellow-faux-georgette-kurti-with-bandhej-prin…"
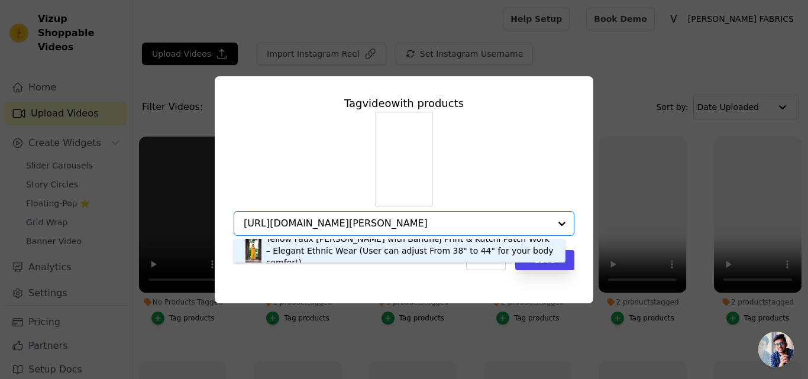
click at [294, 256] on div "Yellow Faux Georgette Kurti with Bandhej Print & Kutchi Patch Work – Elegant Et…" at bounding box center [409, 250] width 287 height 35
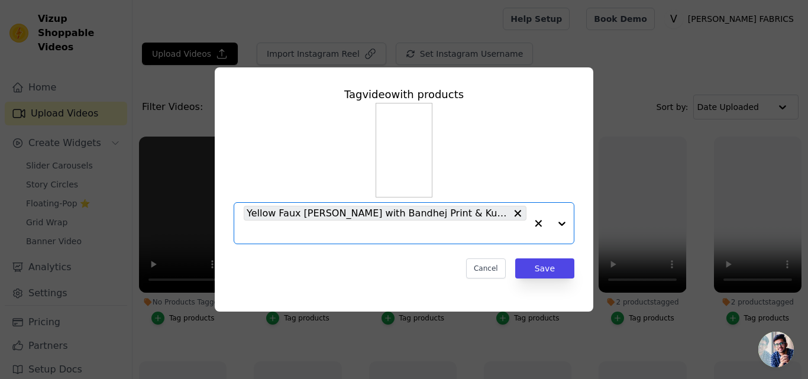
scroll to position [0, 0]
paste input "https://varniethnics.com/products/red-faux-georgette-kurti-with-bandhej-print-k…"
type input "https://varniethnics.com/products/red-faux-georgette-kurti-with-bandhej-print-k…"
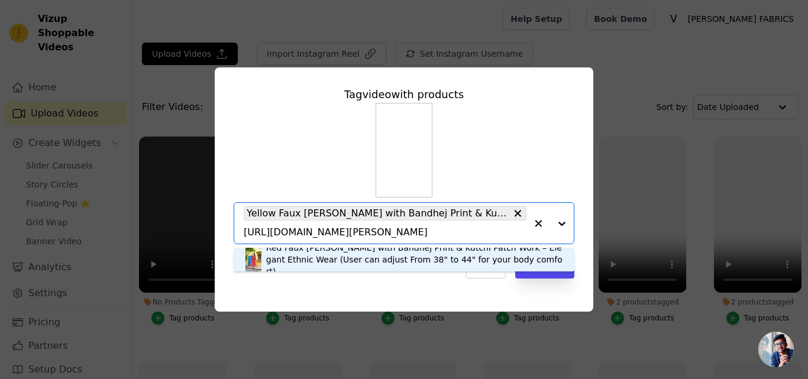
click at [314, 257] on div "Red Faux Georgette Kurti with Bandhej Print & Kutchi Patch Work – Elegant Ethni…" at bounding box center [414, 259] width 296 height 35
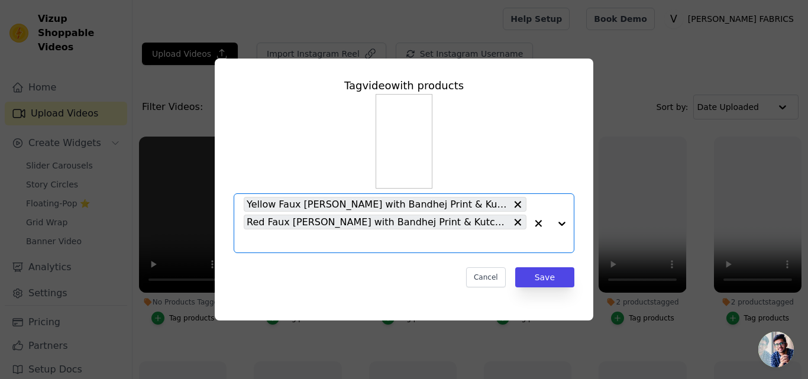
scroll to position [0, 0]
paste input "https://varniethnics.com/products/pink-faux-georgette-kurti-with-bandhej-print-…"
type input "https://varniethnics.com/products/pink-faux-georgette-kurti-with-bandhej-print-…"
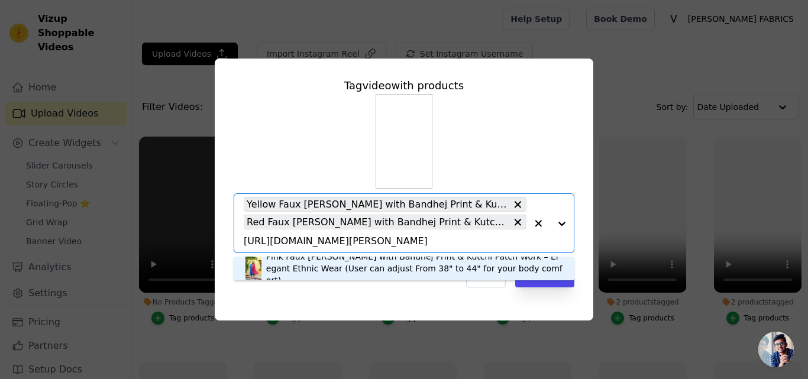
click at [340, 271] on div "Pink Faux Georgette Kurti with Bandhej Print & Kutchi Patch Work – Elegant Ethn…" at bounding box center [414, 268] width 296 height 35
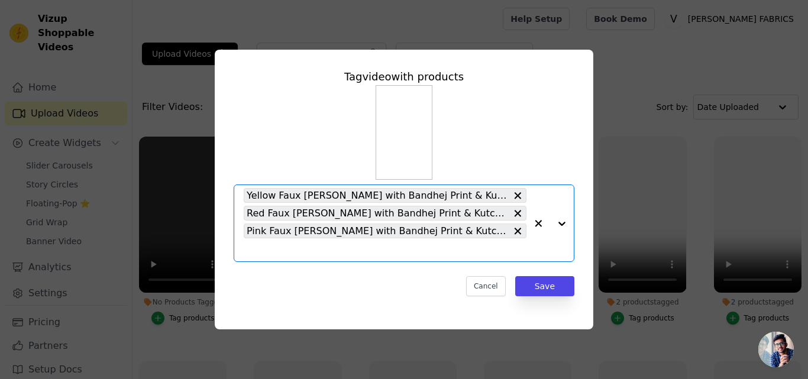
paste input "https://varniethnics.com/products/navy-faux-georgette-kurti-with-bandhej-print-…"
type input "https://varniethnics.com/products/navy-faux-georgette-kurti-with-bandhej-print-…"
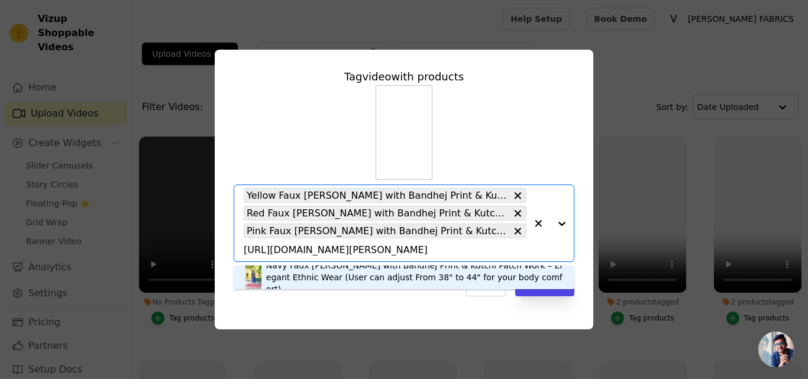
click at [314, 277] on div "Navy Faux Georgette Kurti with Bandhej Print & Kutchi Patch Work – Elegant Ethn…" at bounding box center [414, 277] width 296 height 35
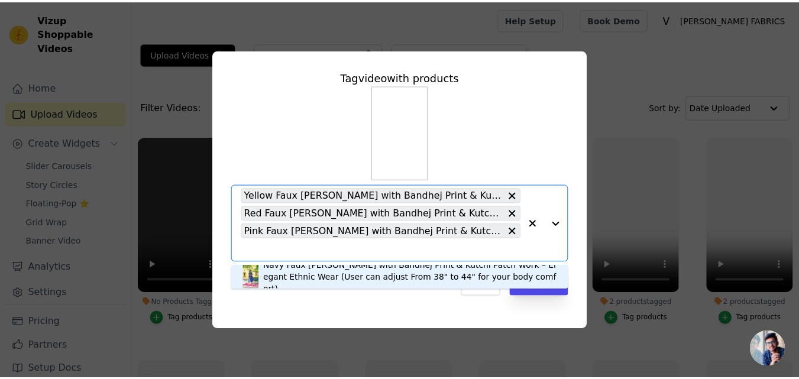
scroll to position [0, 0]
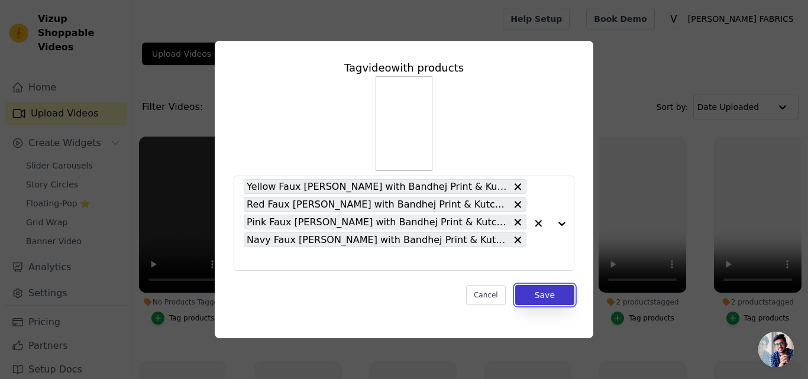
click at [557, 299] on button "Save" at bounding box center [544, 295] width 59 height 20
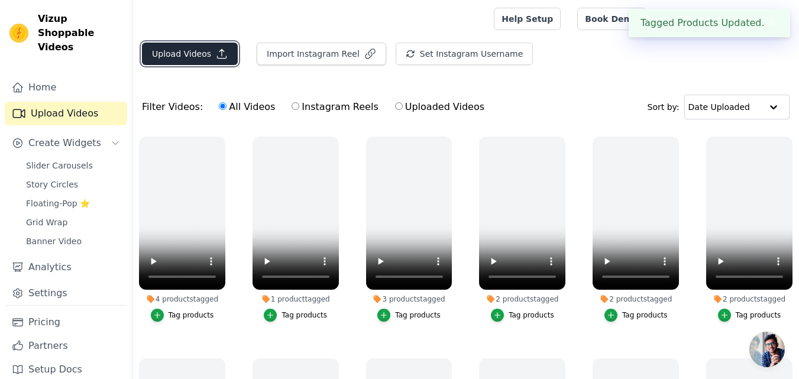
click at [215, 47] on button "Upload Videos" at bounding box center [190, 54] width 96 height 22
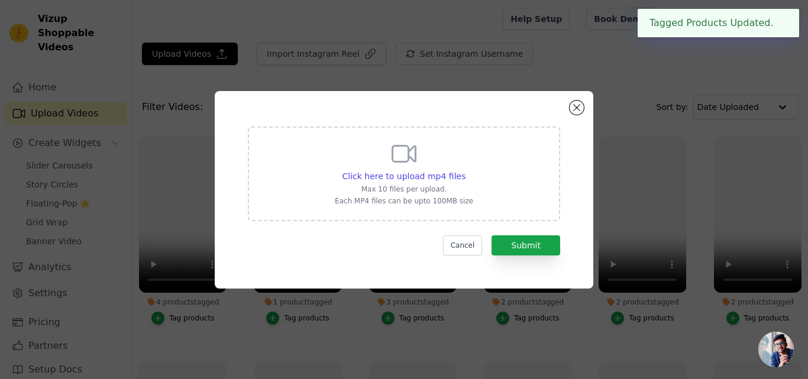
click at [382, 169] on div "Click here to upload mp4 files Max 10 files per upload. Each MP4 files can be u…" at bounding box center [404, 173] width 138 height 66
click at [465, 170] on input "Click here to upload mp4 files Max 10 files per upload. Each MP4 files can be u…" at bounding box center [465, 170] width 1 height 1
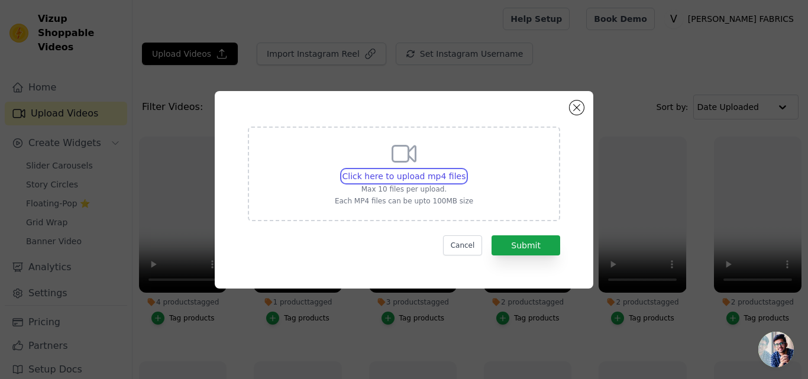
type input "C:\fakepath\9269-Reels.mp4"
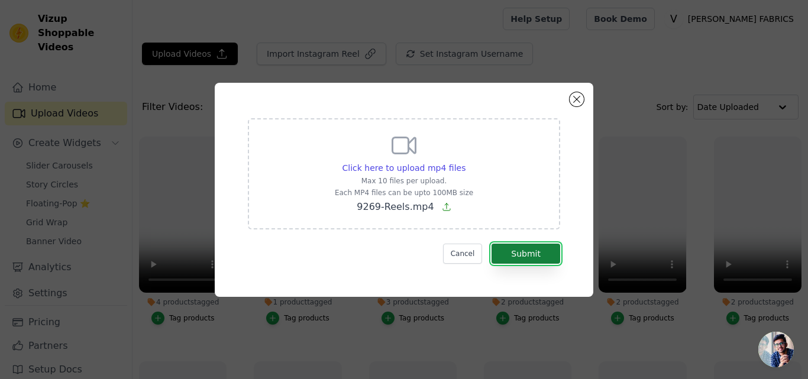
click at [530, 252] on button "Submit" at bounding box center [526, 254] width 69 height 20
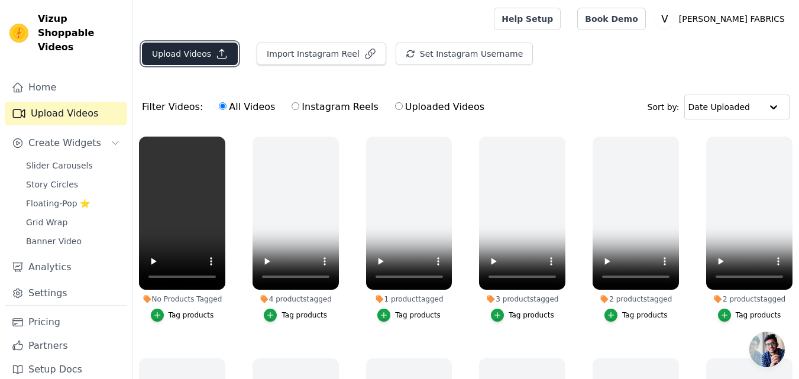
click at [186, 54] on button "Upload Videos" at bounding box center [190, 54] width 96 height 22
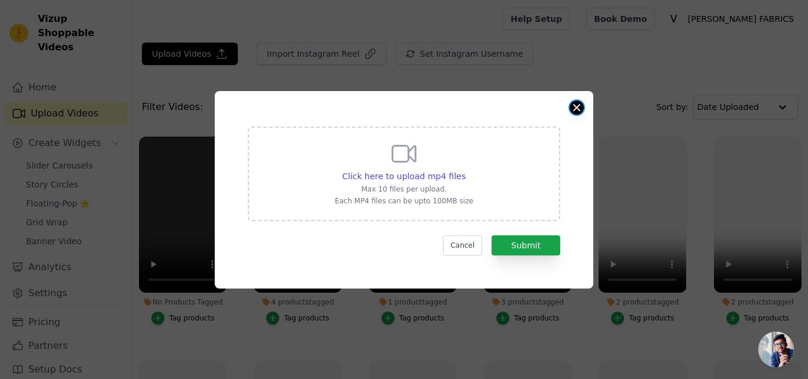
click at [573, 106] on button "Close modal" at bounding box center [577, 108] width 14 height 14
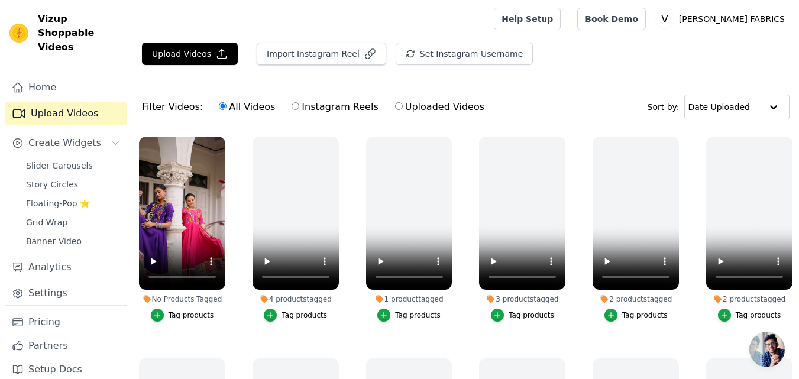
click at [189, 315] on div "Tag products" at bounding box center [192, 315] width 46 height 9
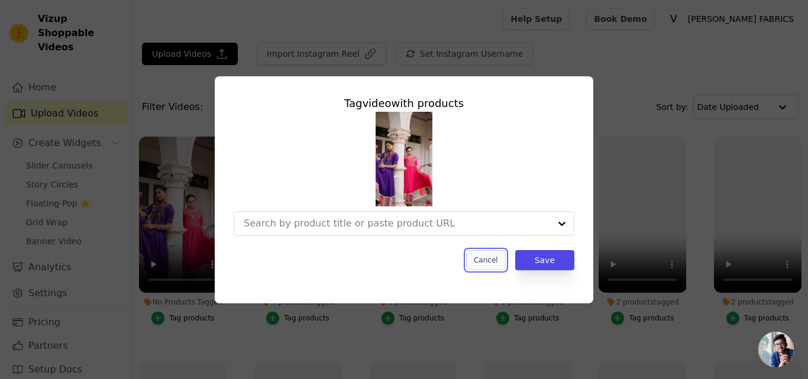
click at [498, 254] on button "Cancel" at bounding box center [486, 260] width 40 height 20
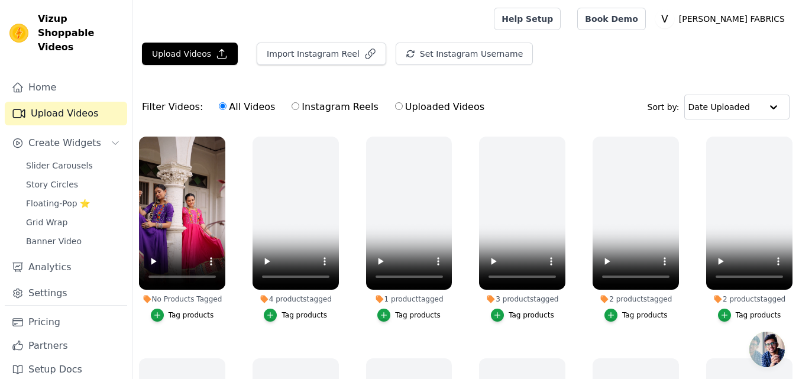
click at [175, 312] on div "Tag products" at bounding box center [192, 315] width 46 height 9
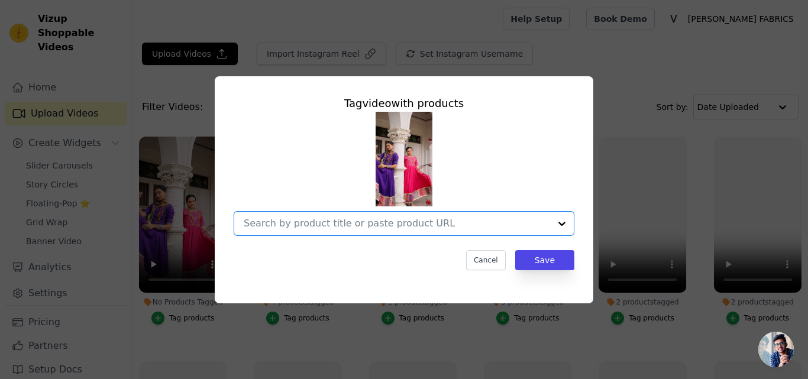
click at [283, 223] on input "No Products Tagged Tag video with products Option undefined, selected. Select i…" at bounding box center [397, 223] width 306 height 11
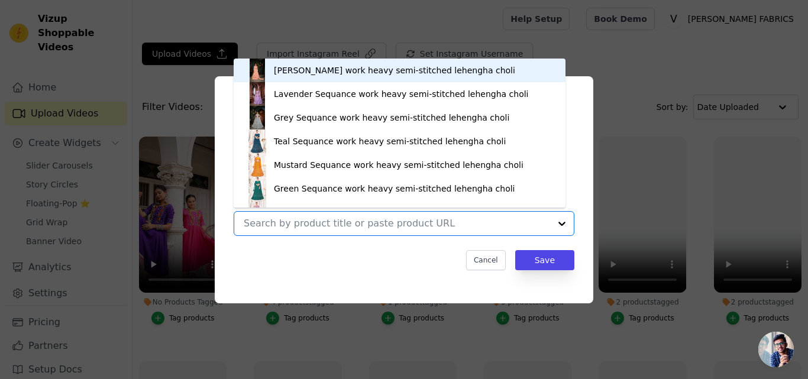
paste input "https://varniethnics.com/products/pink-roman-gown-for-women-with-multicolor-thr…"
type input "https://varniethnics.com/products/pink-roman-gown-for-women-with-multicolor-thr…"
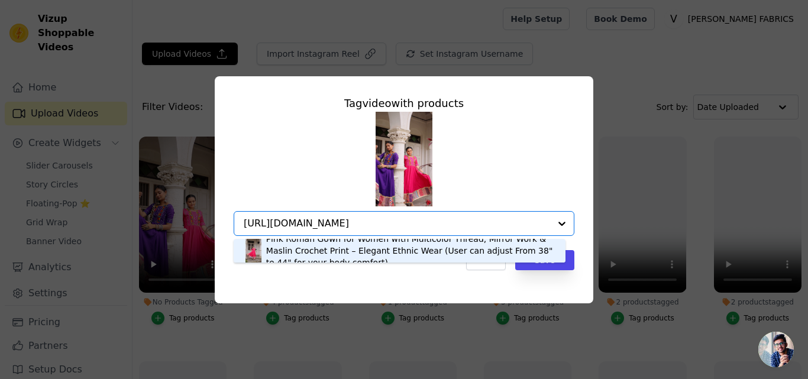
click at [287, 253] on div "Pink Roman Gown for Women with Multicolor Thread, Mirror Work & Maslin Crochet …" at bounding box center [409, 250] width 287 height 35
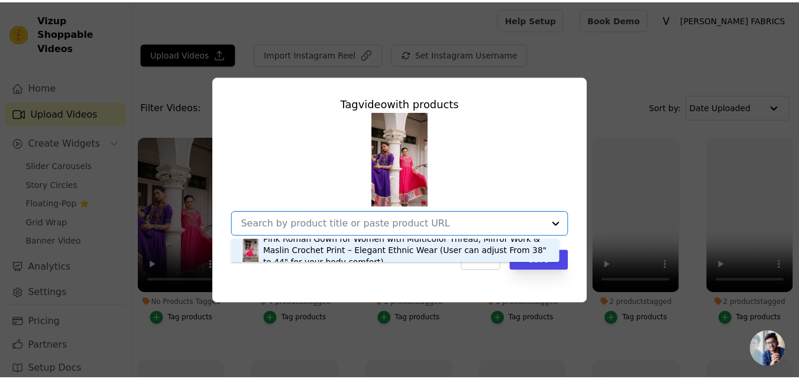
scroll to position [0, 0]
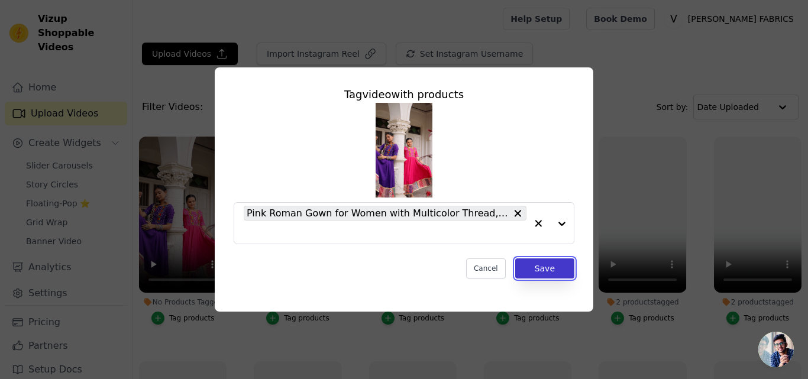
click at [542, 267] on button "Save" at bounding box center [544, 268] width 59 height 20
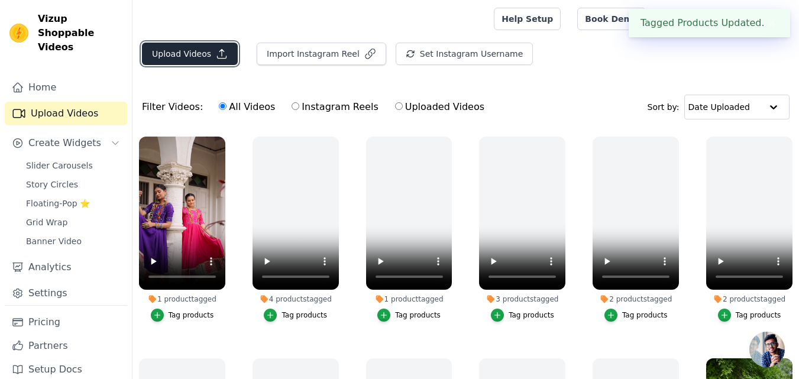
click at [172, 51] on button "Upload Videos" at bounding box center [190, 54] width 96 height 22
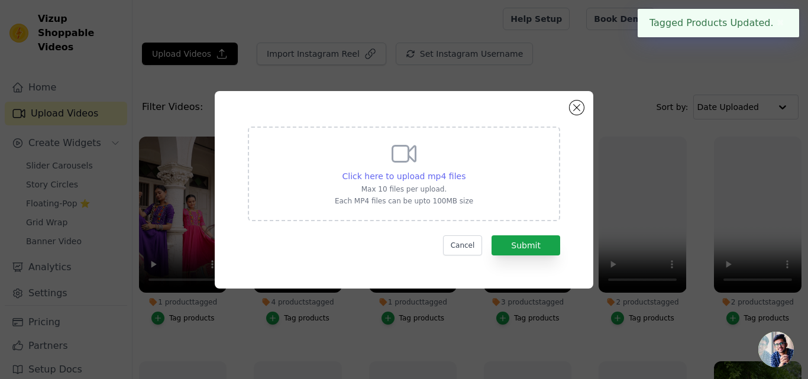
click at [376, 175] on span "Click here to upload mp4 files" at bounding box center [404, 176] width 124 height 9
click at [465, 170] on input "Click here to upload mp4 files Max 10 files per upload. Each MP4 files can be u…" at bounding box center [465, 170] width 1 height 1
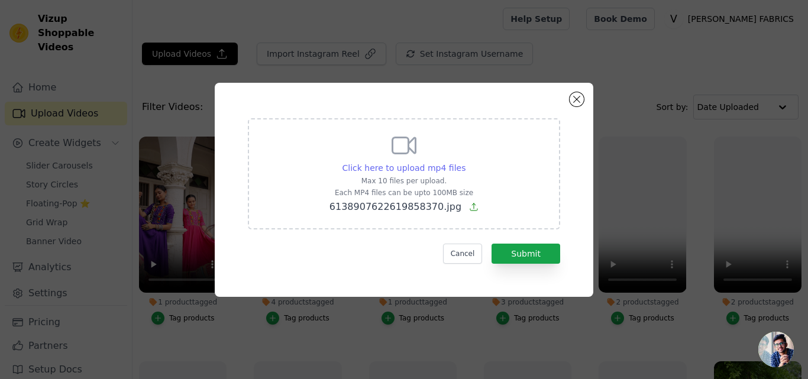
click at [442, 163] on span "Click here to upload mp4 files" at bounding box center [404, 167] width 124 height 9
click at [465, 162] on input "Click here to upload mp4 files Max 10 files per upload. Each MP4 files can be u…" at bounding box center [465, 161] width 1 height 1
type input "C:\fakepath\9297.mp4"
click at [515, 257] on button "Submit" at bounding box center [526, 254] width 69 height 20
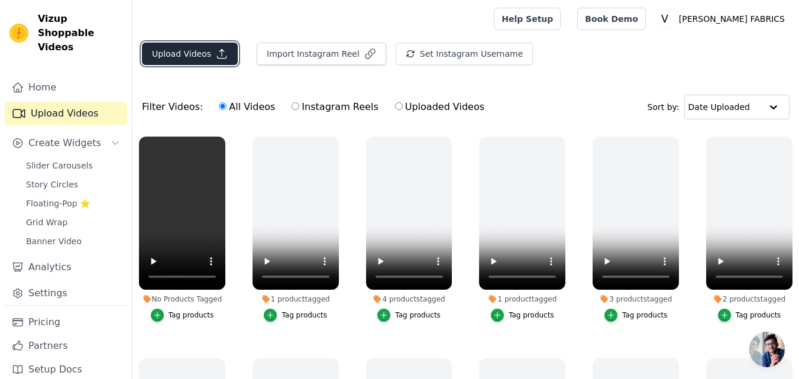
click at [201, 52] on button "Upload Videos" at bounding box center [190, 54] width 96 height 22
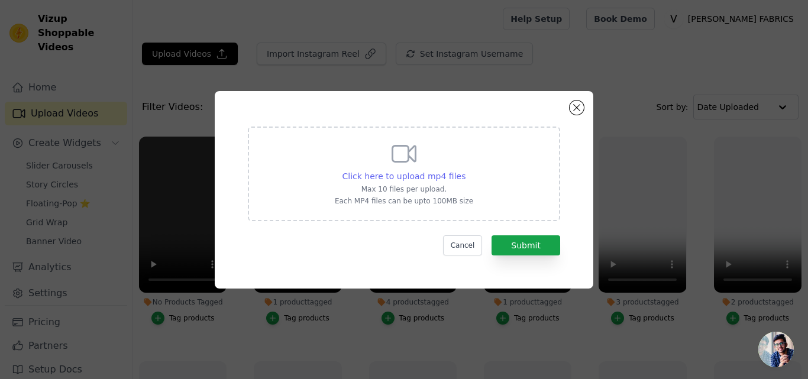
click at [416, 172] on span "Click here to upload mp4 files" at bounding box center [404, 176] width 124 height 9
click at [465, 170] on input "Click here to upload mp4 files Max 10 files per upload. Each MP4 files can be u…" at bounding box center [465, 170] width 1 height 1
type input "C:\fakepath\9247 Mehendi.mp4"
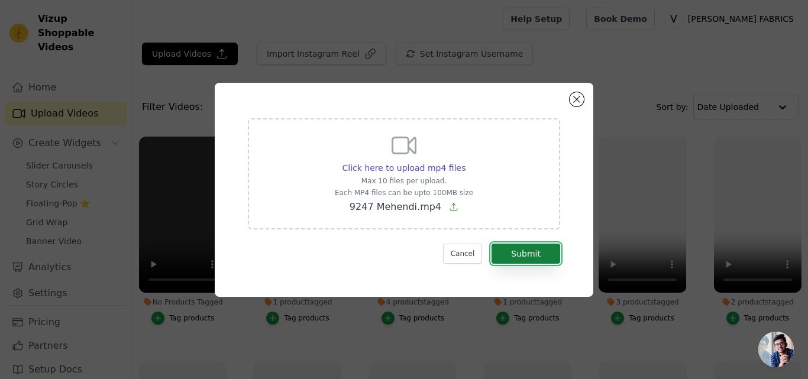
click at [530, 256] on button "Submit" at bounding box center [526, 254] width 69 height 20
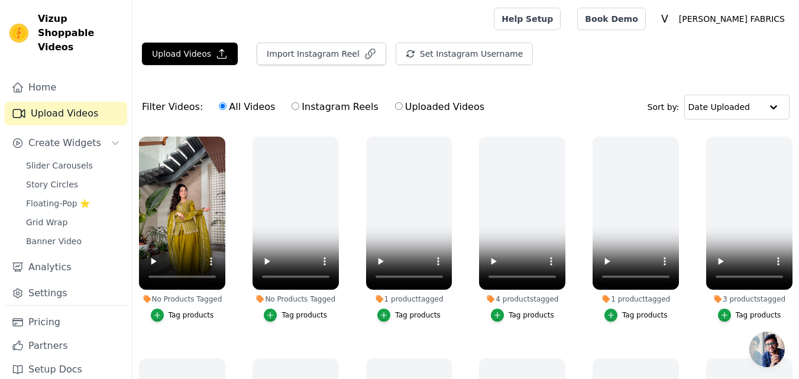
click at [183, 315] on div "Tag products" at bounding box center [192, 315] width 46 height 9
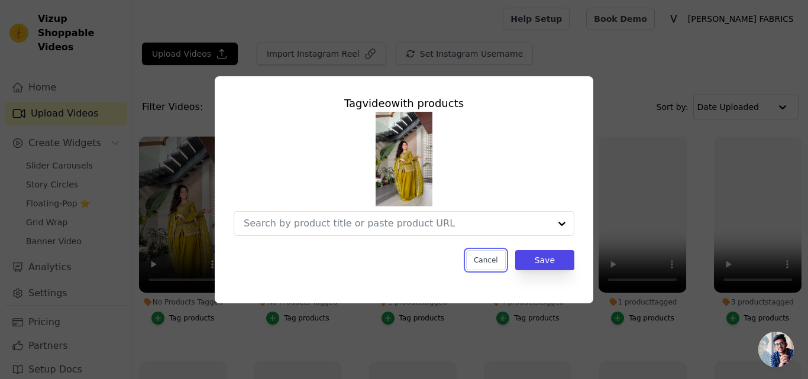
drag, startPoint x: 493, startPoint y: 267, endPoint x: 256, endPoint y: 260, distance: 237.3
click at [493, 267] on button "Cancel" at bounding box center [486, 260] width 40 height 20
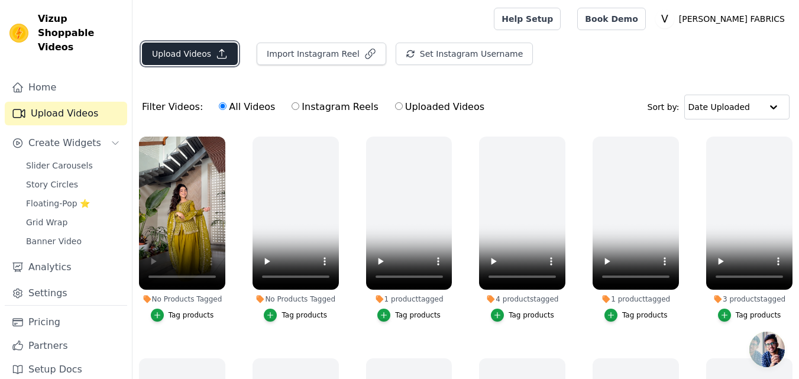
click at [190, 62] on button "Upload Videos" at bounding box center [190, 54] width 96 height 22
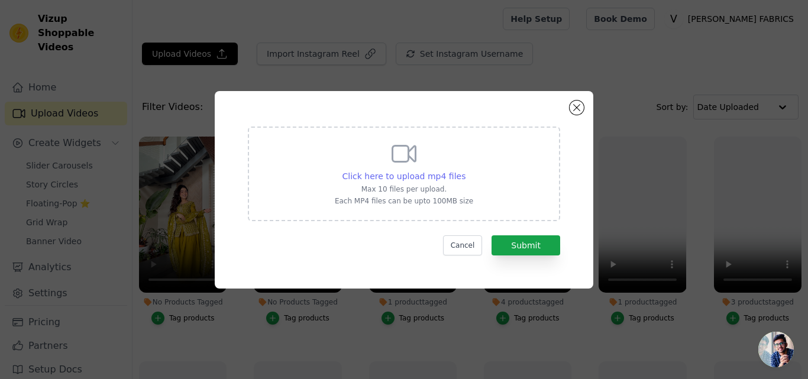
click at [390, 175] on span "Click here to upload mp4 files" at bounding box center [404, 176] width 124 height 9
click at [465, 170] on input "Click here to upload mp4 files Max 10 files per upload. Each MP4 files can be u…" at bounding box center [465, 170] width 1 height 1
click at [476, 241] on button "Cancel" at bounding box center [463, 245] width 40 height 20
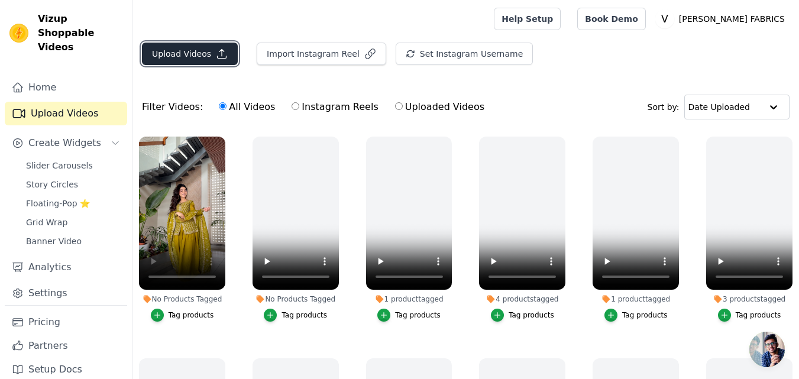
click at [192, 46] on button "Upload Videos" at bounding box center [190, 54] width 96 height 22
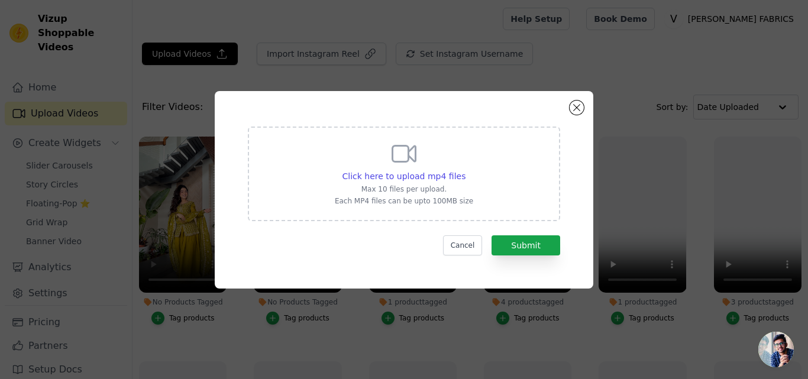
click at [391, 168] on div "Click here to upload mp4 files Max 10 files per upload. Each MP4 files can be u…" at bounding box center [404, 173] width 138 height 66
click at [465, 170] on input "Click here to upload mp4 files Max 10 files per upload. Each MP4 files can be u…" at bounding box center [465, 170] width 1 height 1
type input "C:\fakepath\9251.mp4"
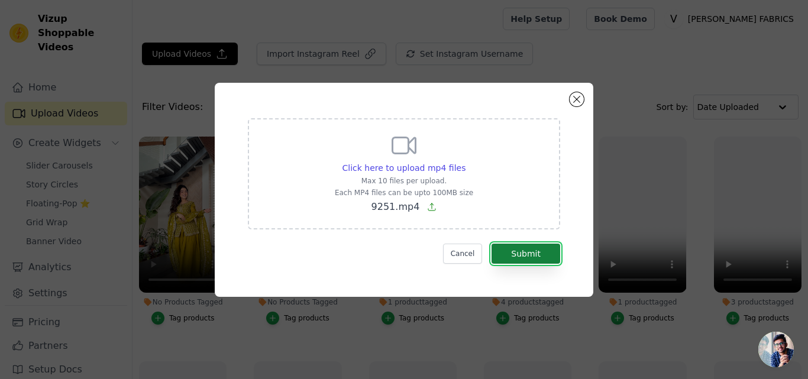
click at [537, 256] on button "Submit" at bounding box center [526, 254] width 69 height 20
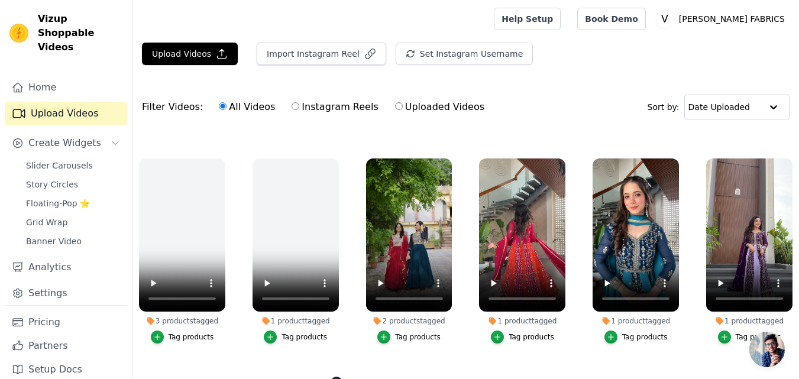
scroll to position [769, 0]
